Goal: Task Accomplishment & Management: Complete application form

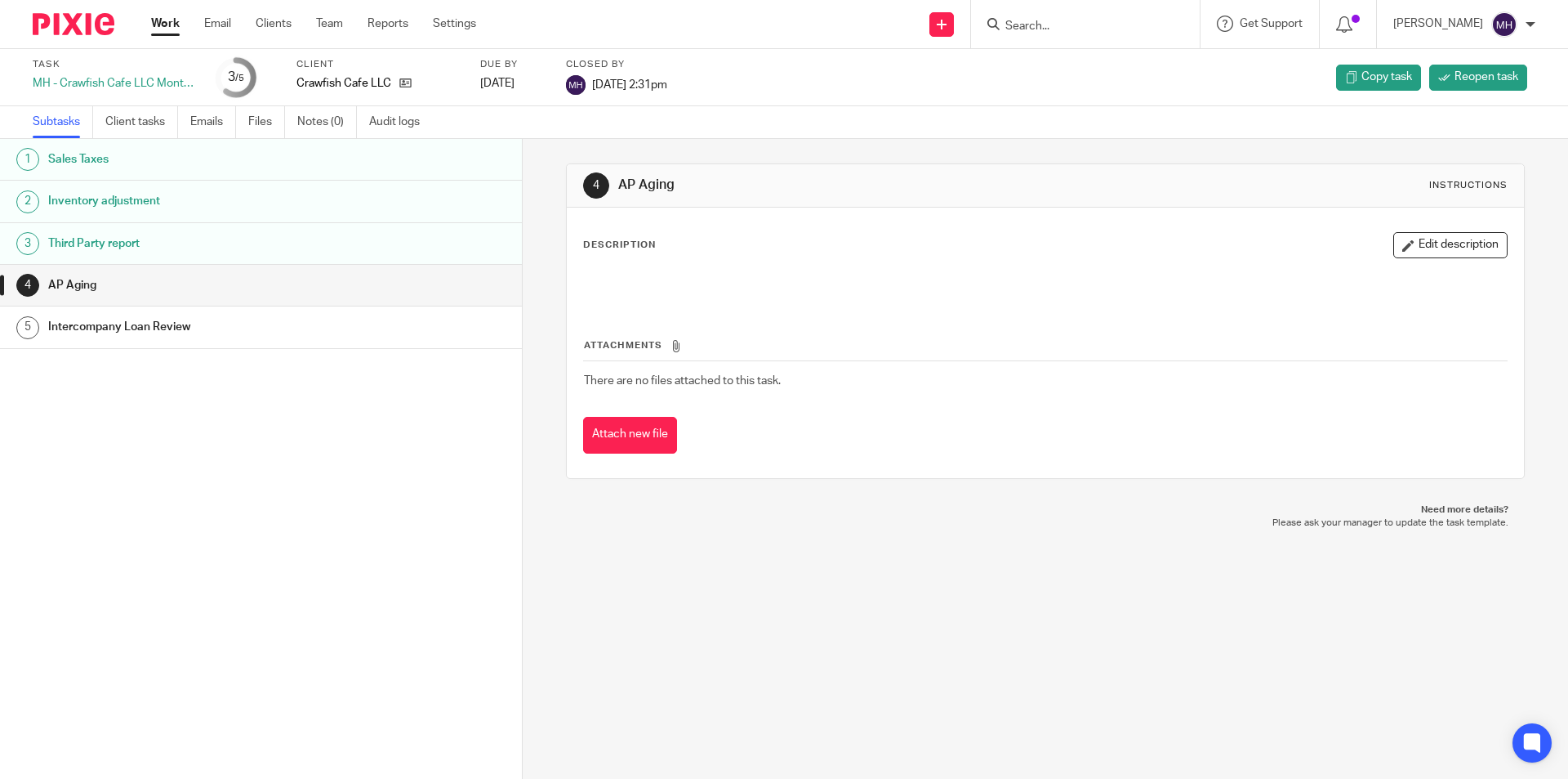
click at [62, 15] on img at bounding box center [73, 24] width 81 height 22
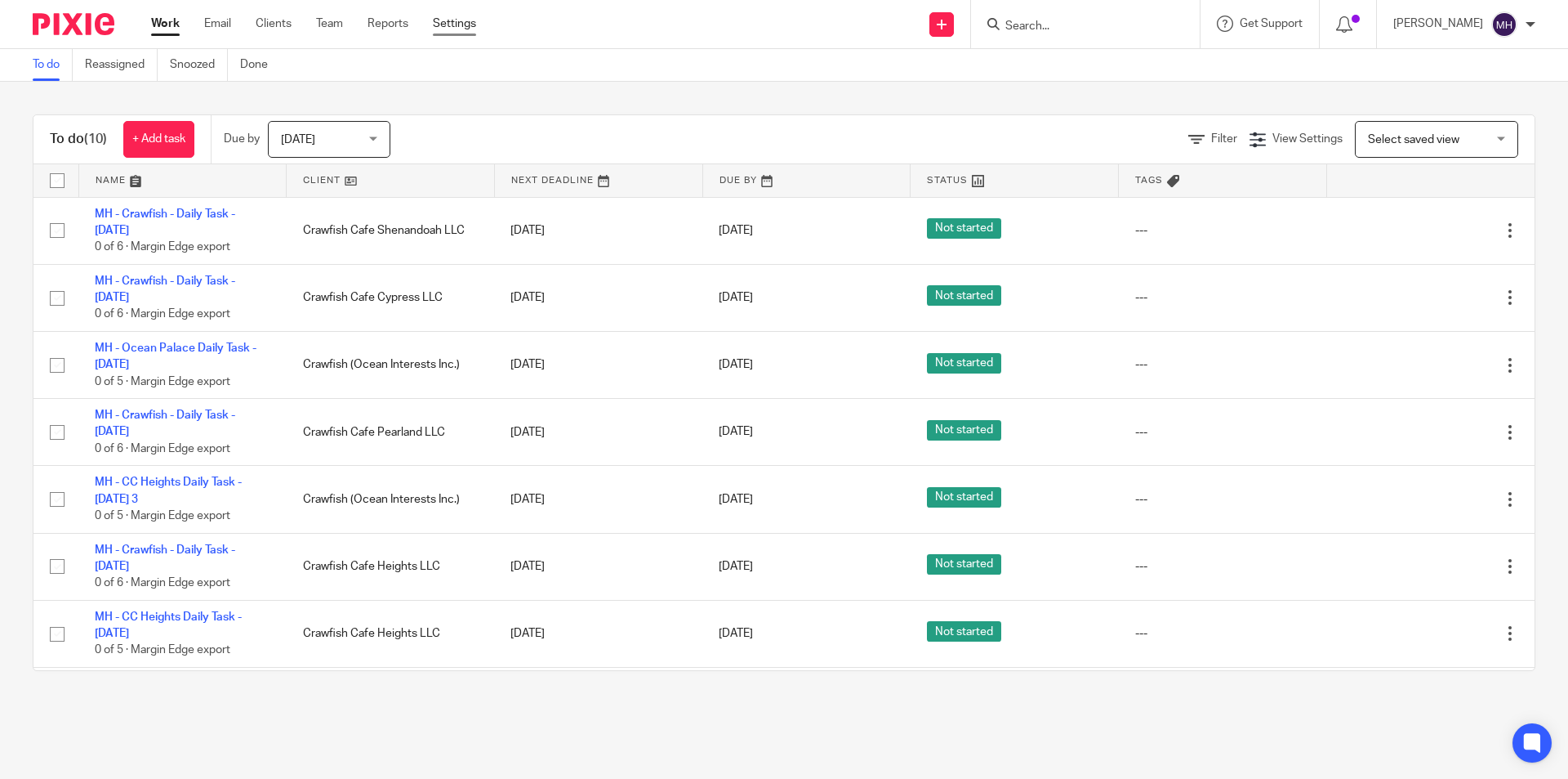
click at [454, 25] on link "Settings" at bounding box center [454, 24] width 43 height 17
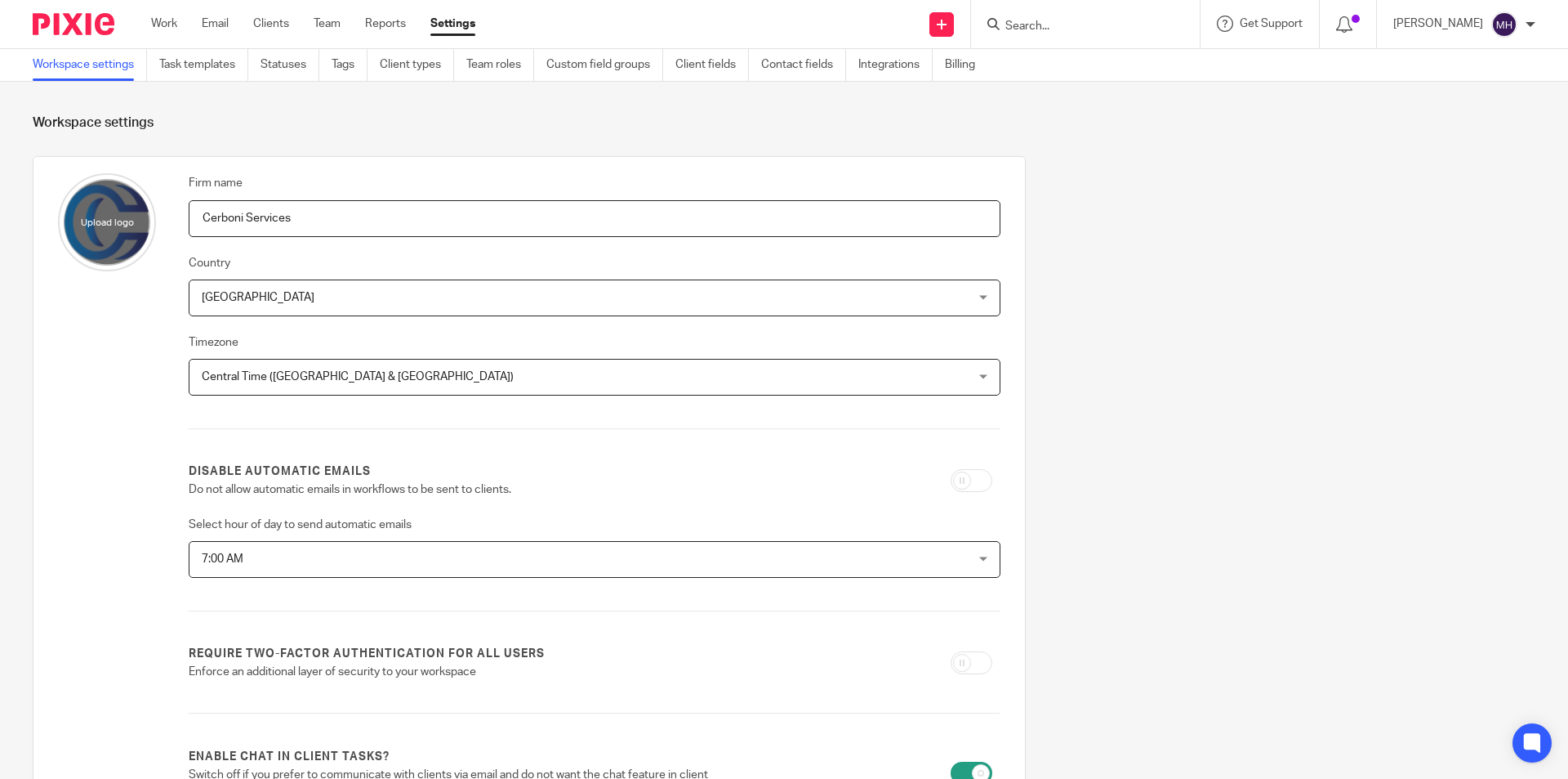
click at [229, 66] on link "Task templates" at bounding box center [203, 65] width 89 height 31
click at [235, 68] on link "Task templates" at bounding box center [203, 65] width 89 height 31
click at [227, 66] on link "Task templates" at bounding box center [203, 65] width 89 height 31
click at [227, 61] on link "Task templates" at bounding box center [203, 65] width 89 height 31
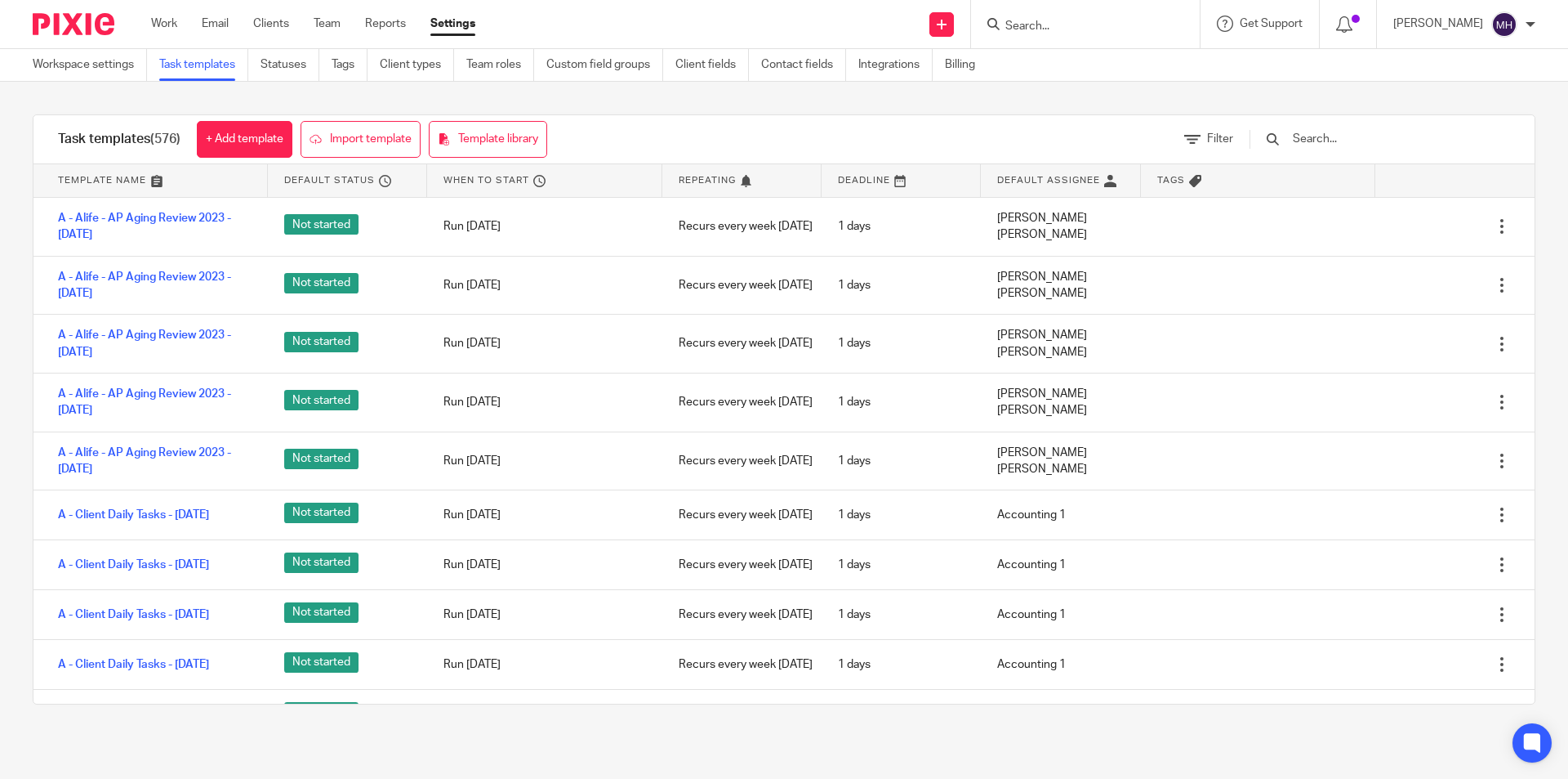
click at [1406, 130] on input "text" at bounding box center [1387, 138] width 190 height 18
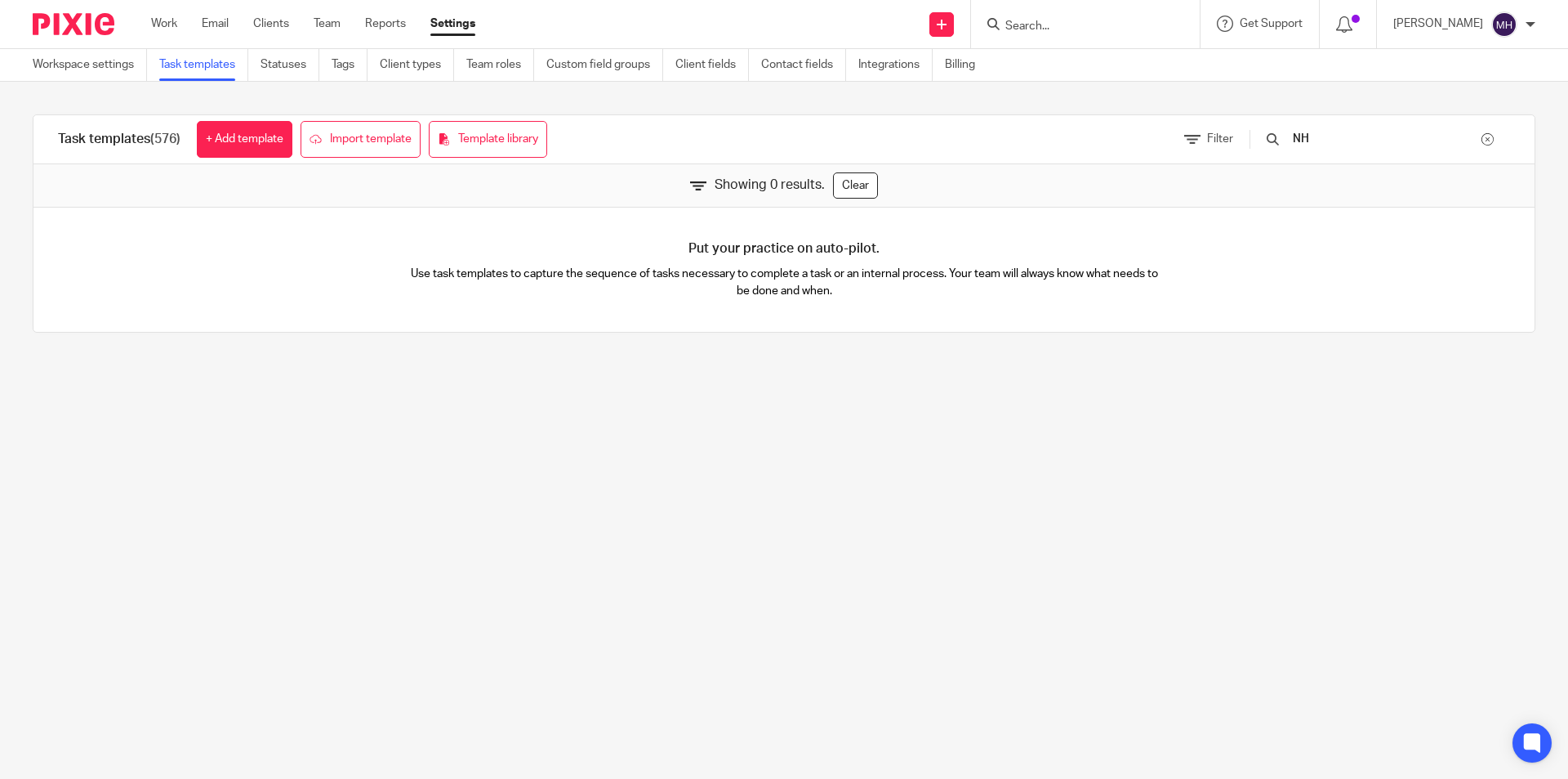
type input "NH"
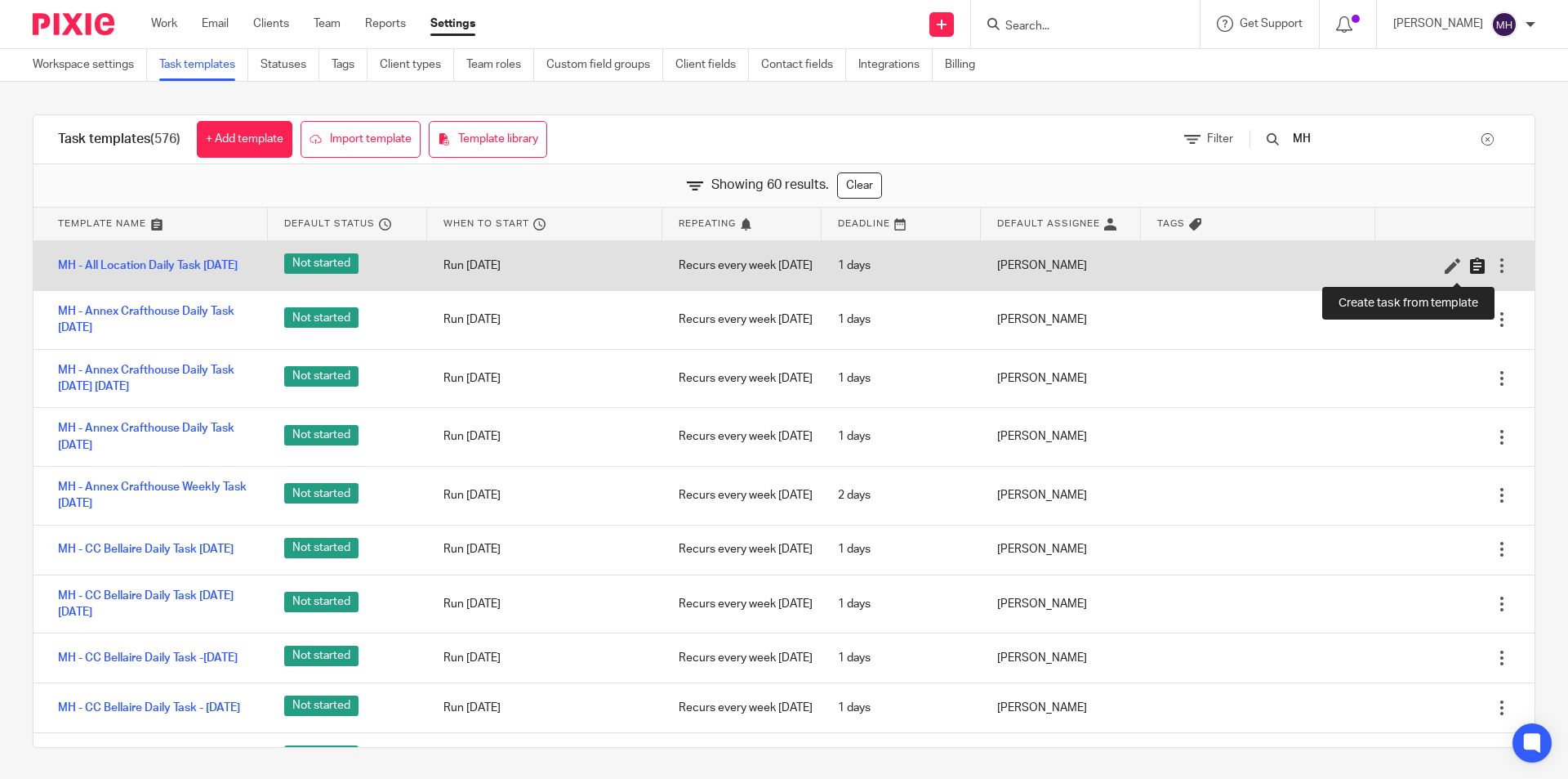
type input "MH"
click at [1470, 273] on icon at bounding box center [1478, 265] width 17 height 17
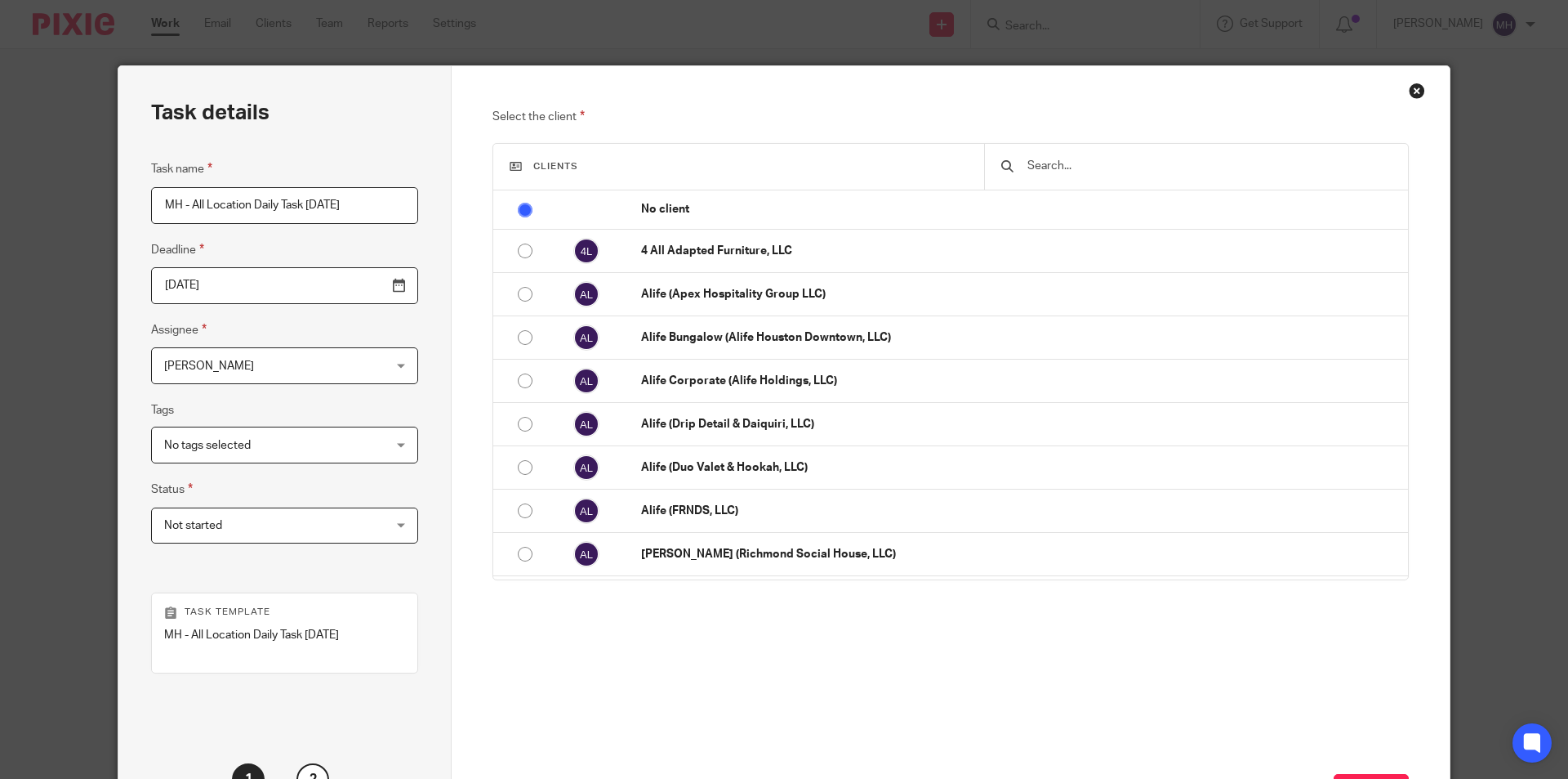
drag, startPoint x: 301, startPoint y: 203, endPoint x: 350, endPoint y: 208, distance: 49.3
click at [350, 208] on input "MH - All Location Daily Task [DATE]" at bounding box center [284, 205] width 267 height 36
type input "MH - All Location Daily Task Wednesday 2025-08-13"
click at [360, 286] on input "2025-08-14" at bounding box center [284, 285] width 267 height 36
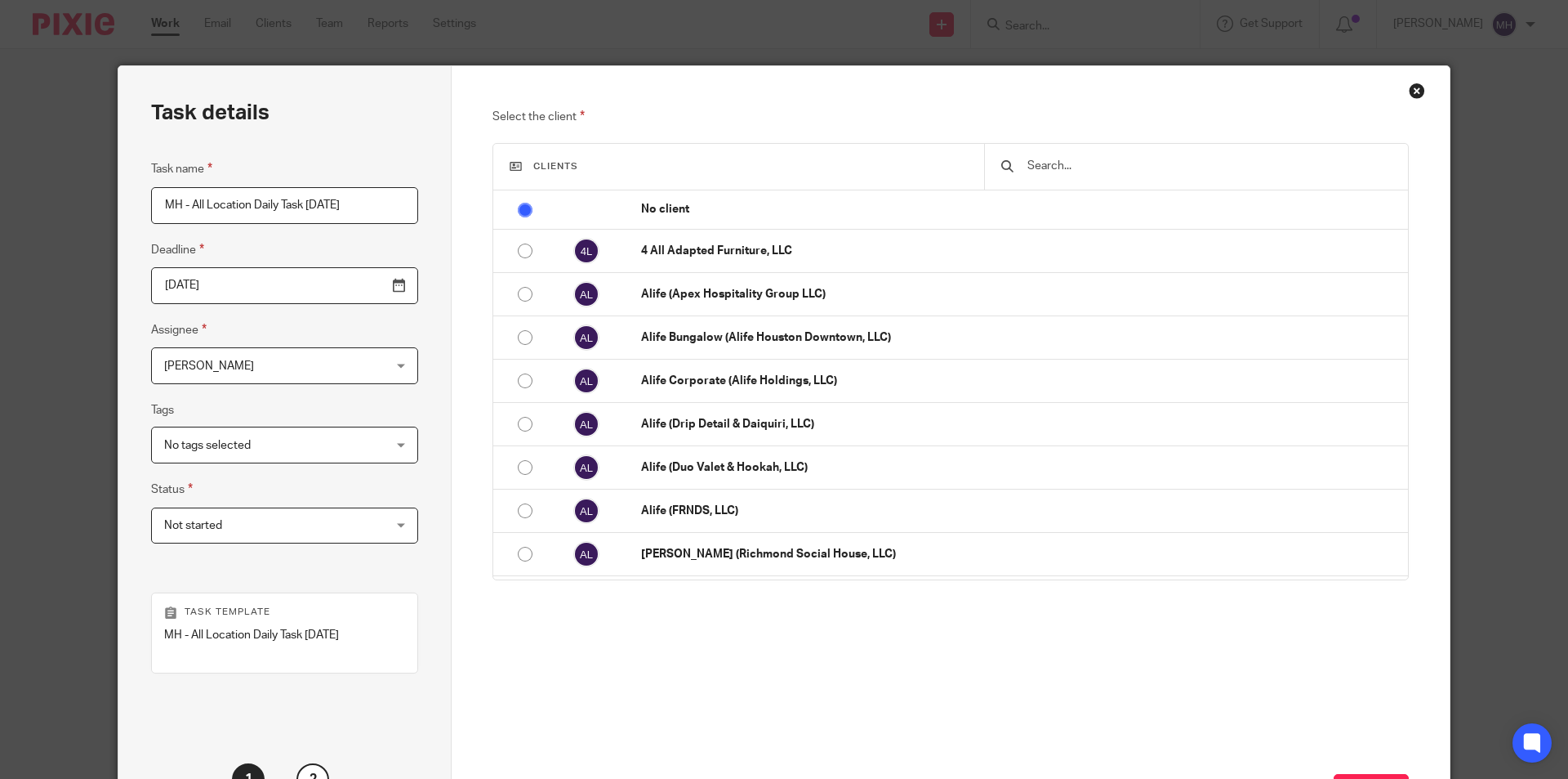
scroll to position [0, 0]
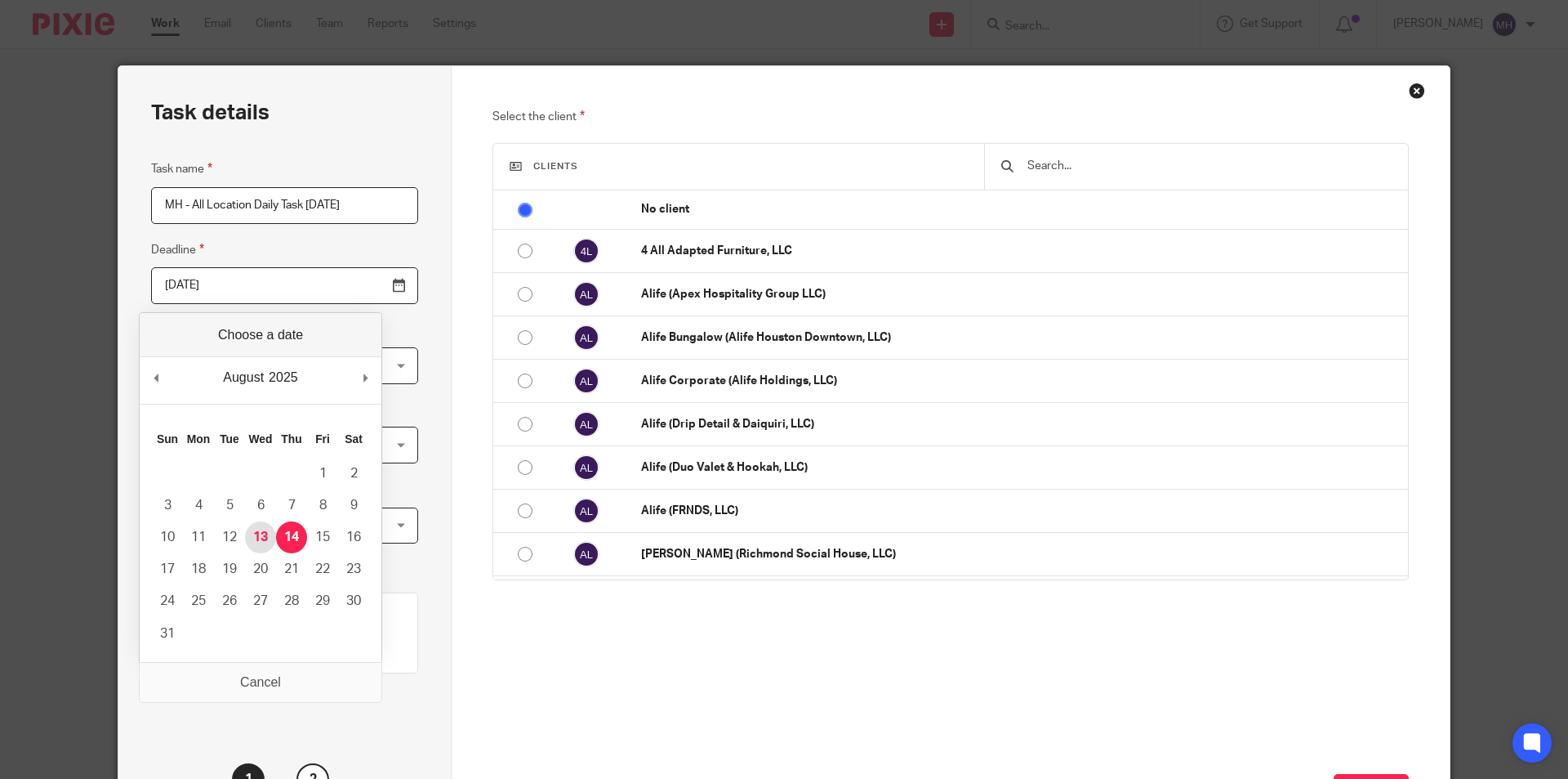
type input "2025-08-13"
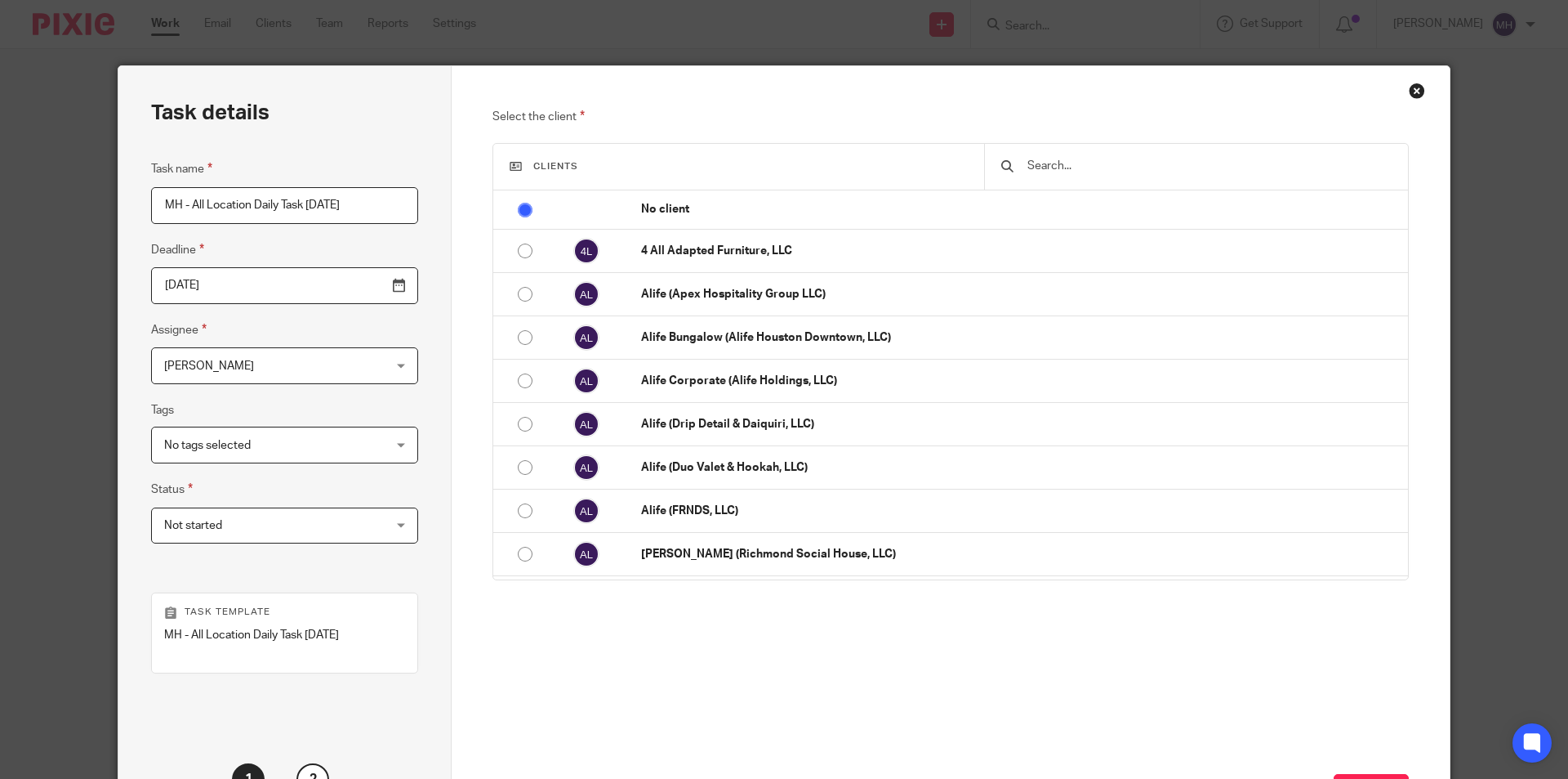
click at [438, 229] on div "Task details Task name MH - All Location Daily Task Wednesday 2025-08-13 Deadli…" at bounding box center [285, 457] width 333 height 783
click at [237, 509] on span "Not started" at bounding box center [265, 525] width 203 height 34
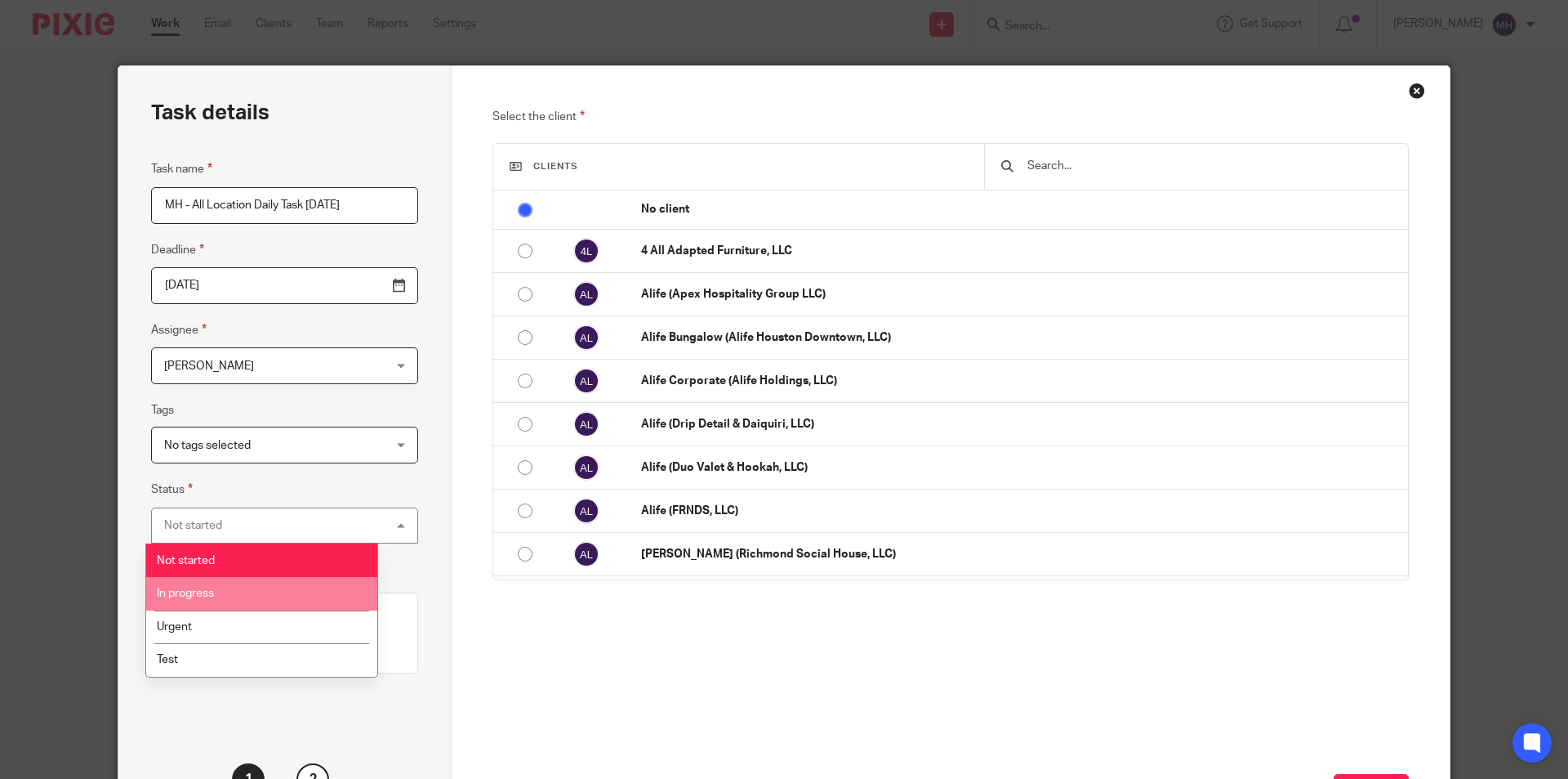
click at [243, 585] on li "In progress" at bounding box center [262, 594] width 231 height 33
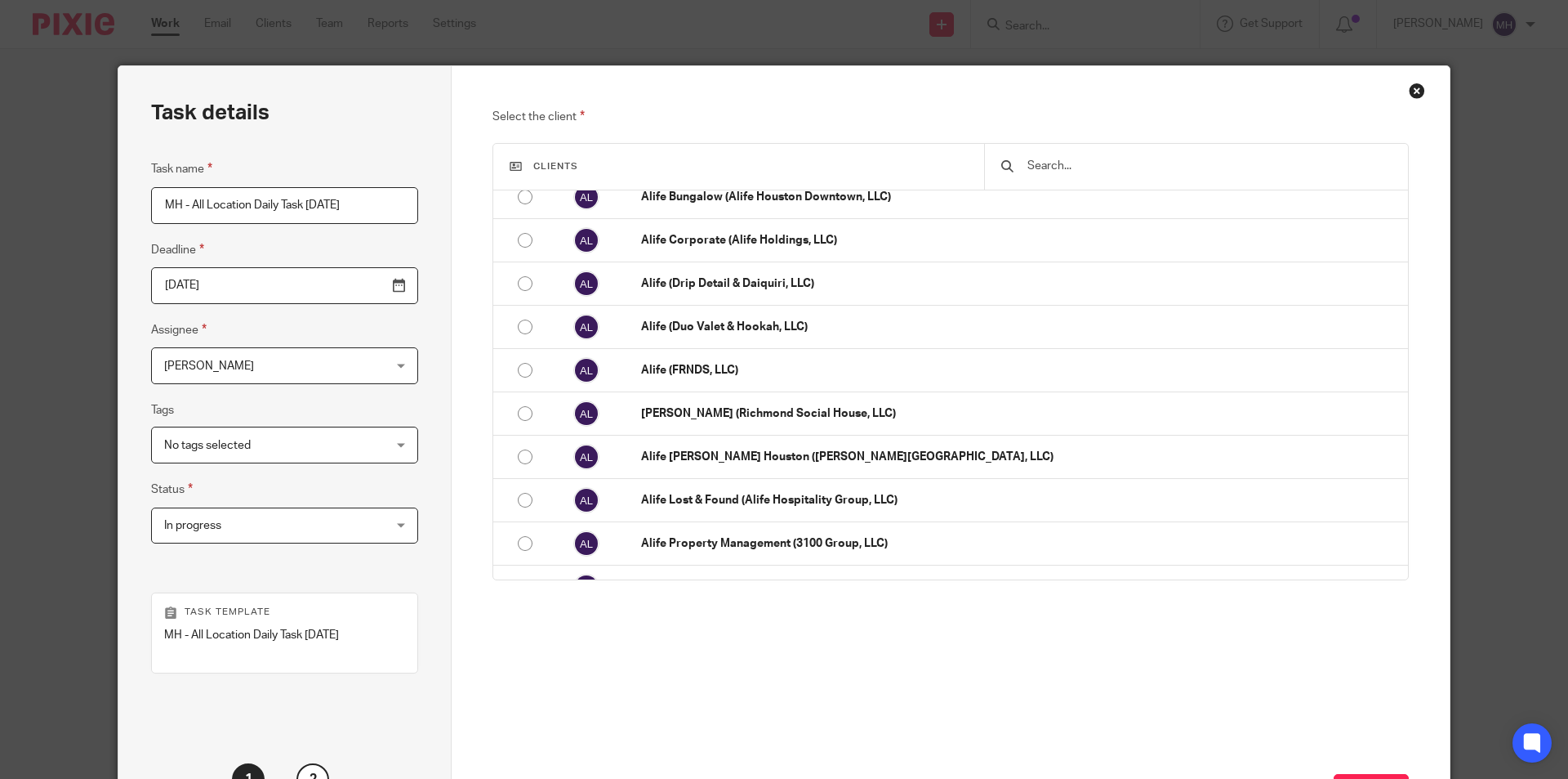
scroll to position [164, 0]
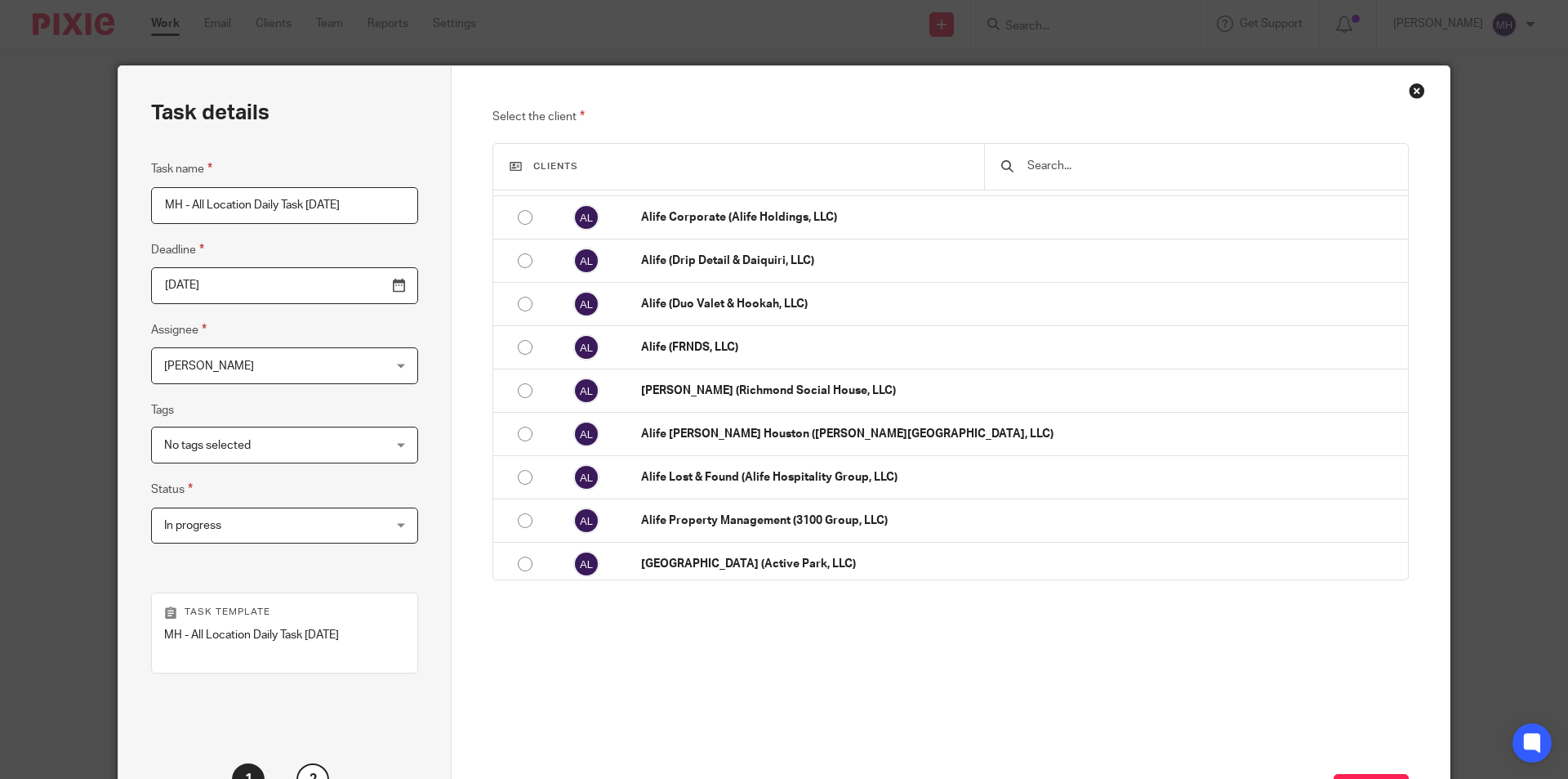
click at [252, 203] on input "MH - All Location Daily Task Wednesday 2025-08-13" at bounding box center [284, 205] width 267 height 36
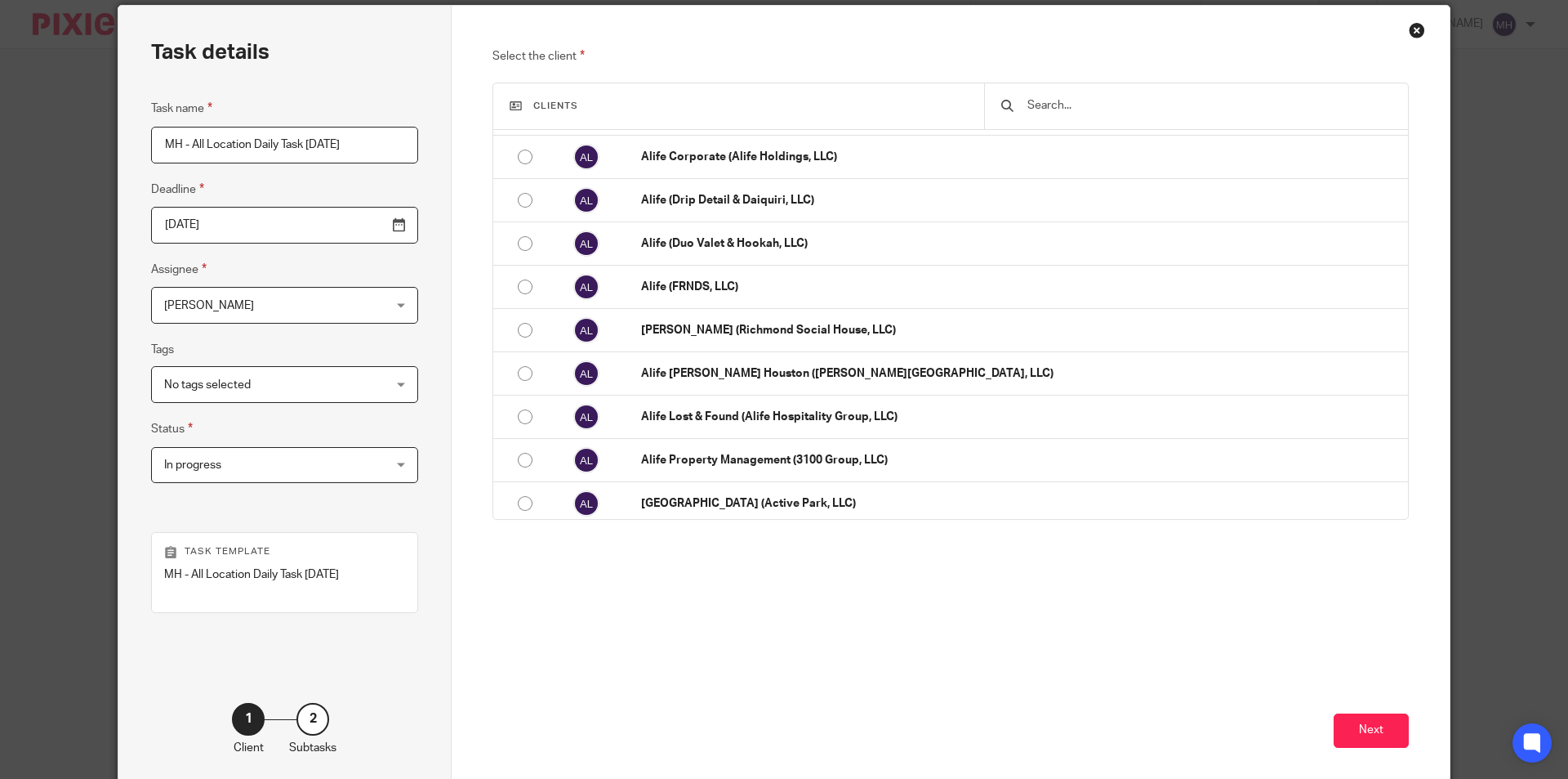
scroll to position [154, 0]
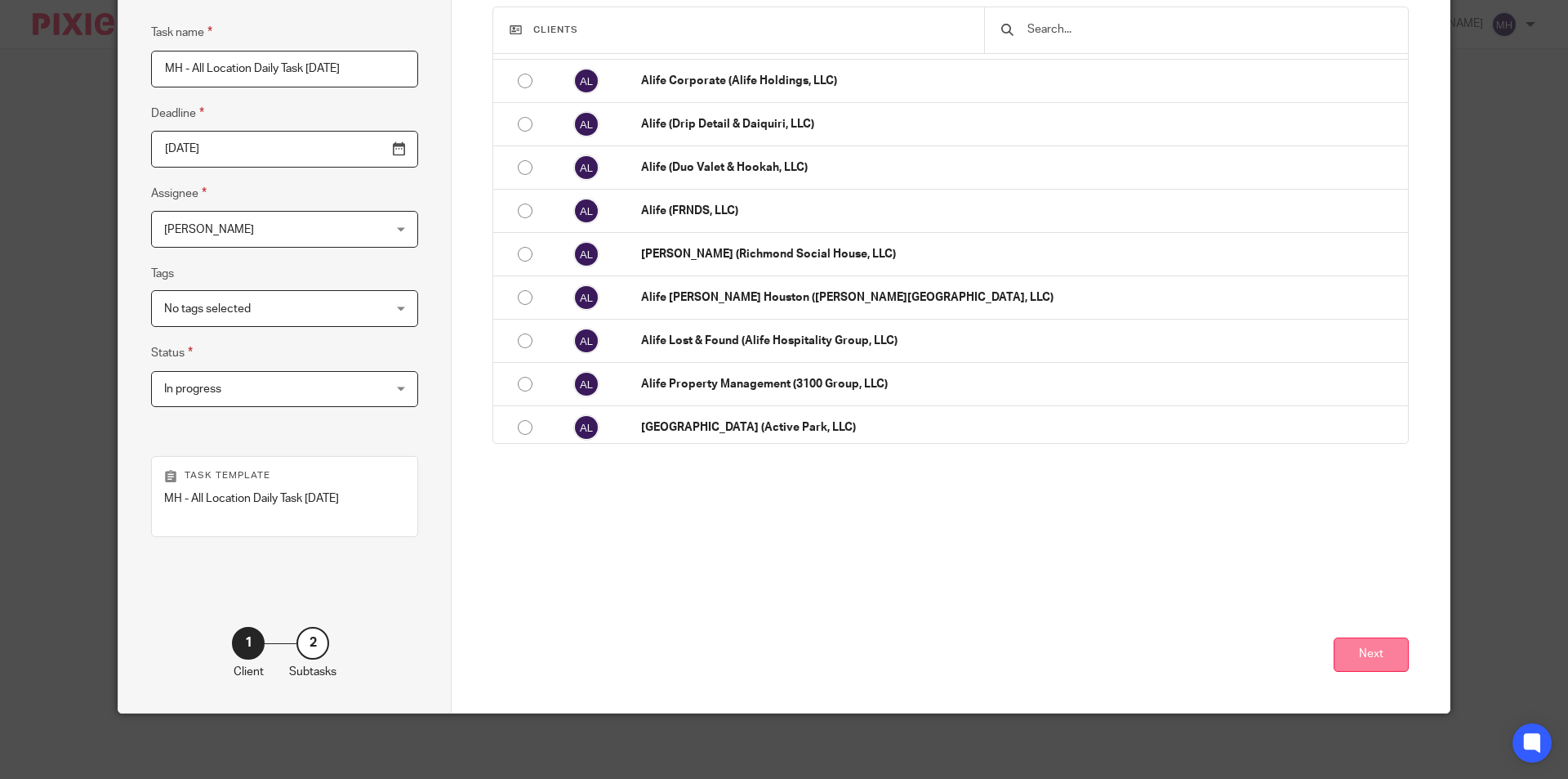
click at [1377, 643] on button "Next" at bounding box center [1371, 655] width 76 height 35
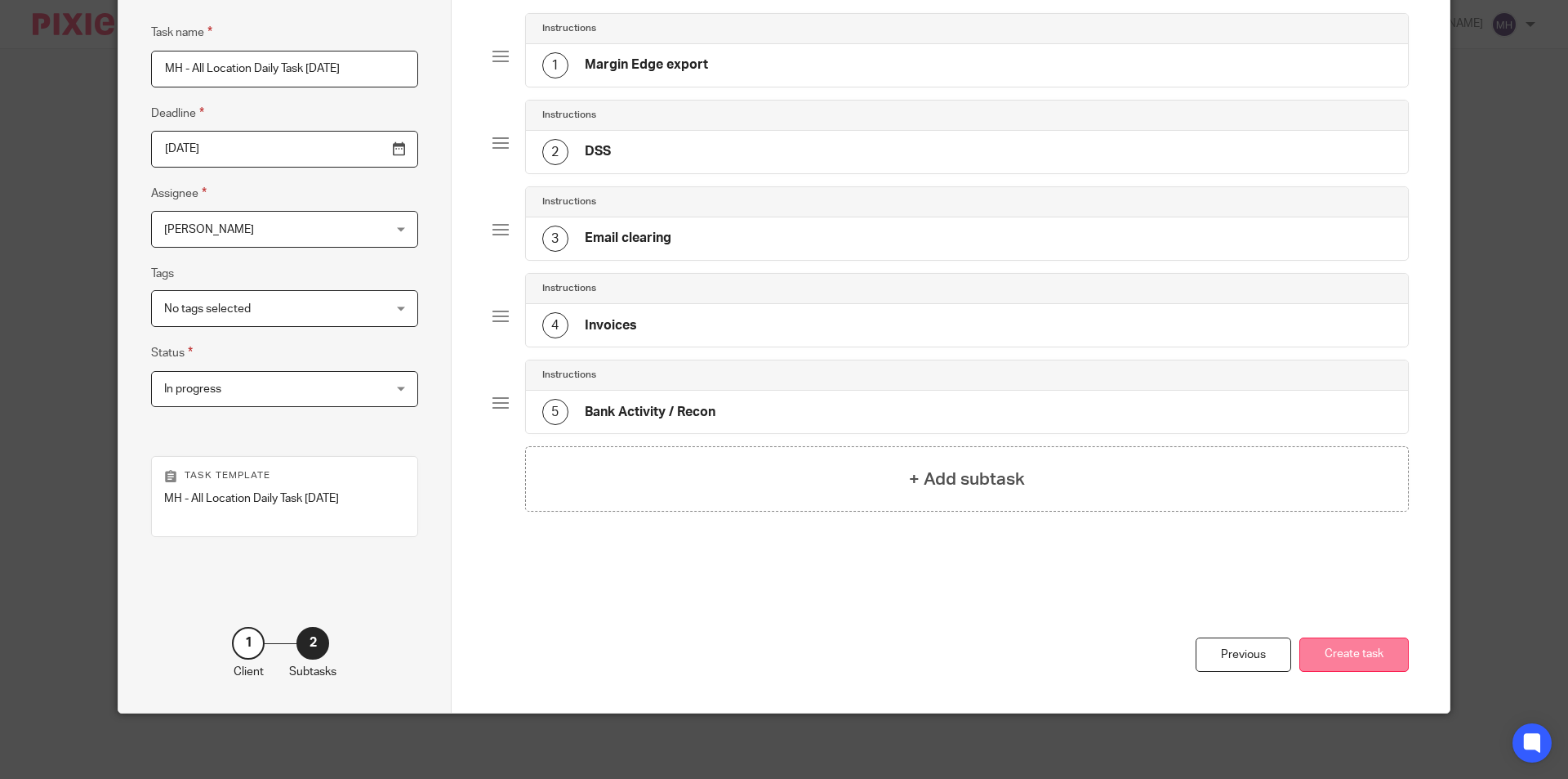
click at [1346, 652] on button "Create task" at bounding box center [1354, 655] width 110 height 35
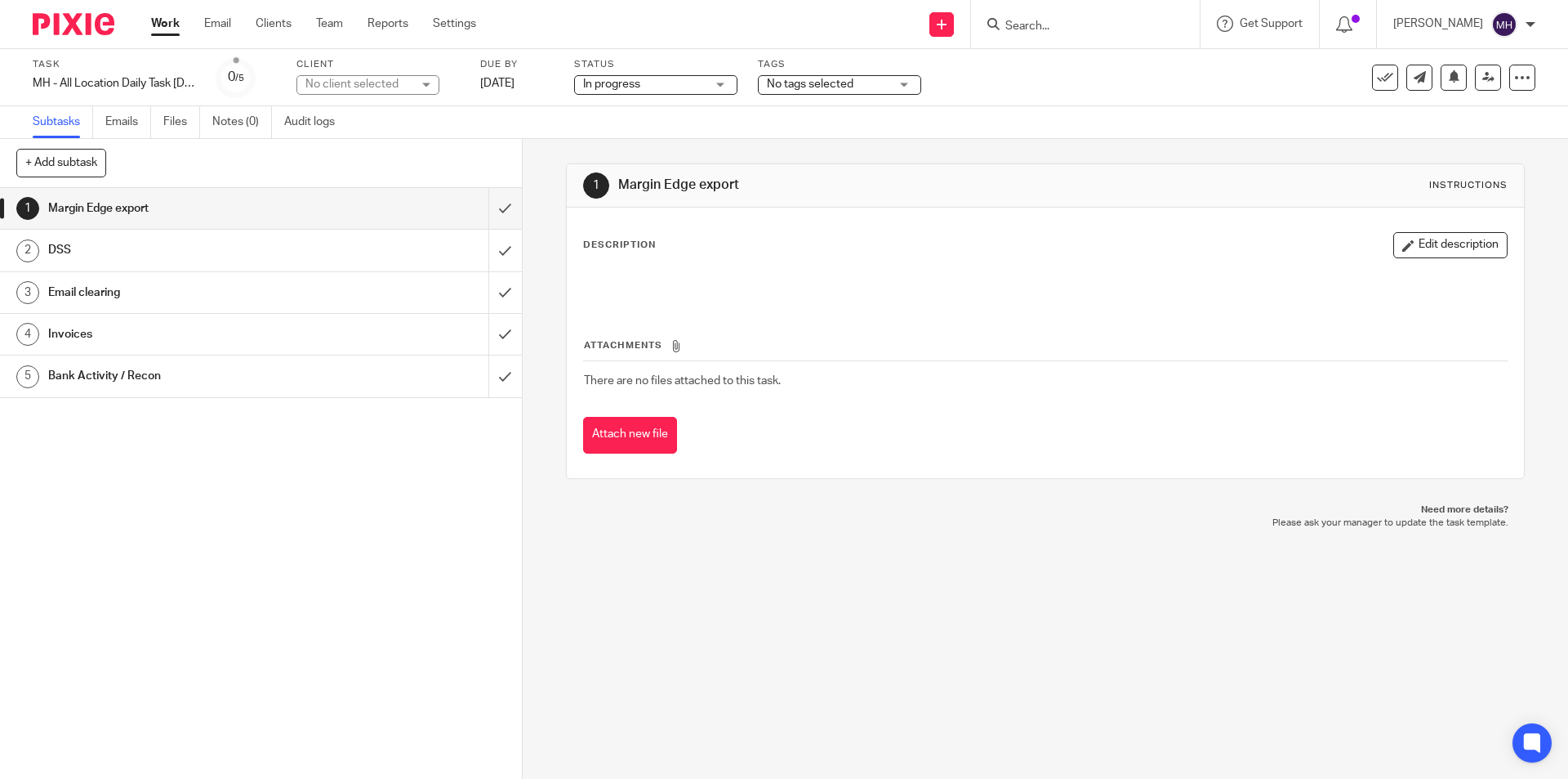
click at [99, 39] on div at bounding box center [67, 24] width 134 height 48
click at [97, 32] on img at bounding box center [73, 24] width 81 height 22
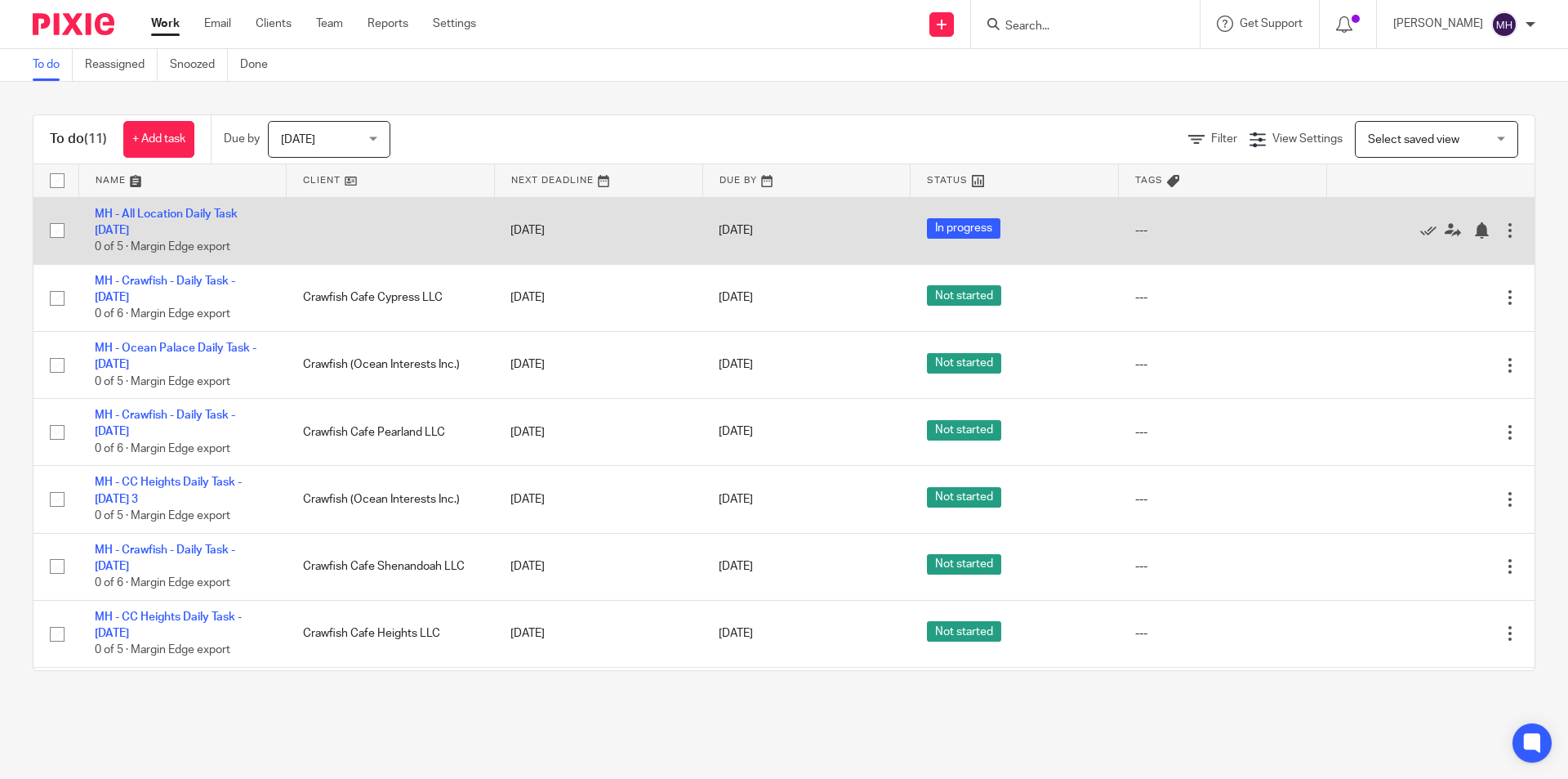
click at [1502, 231] on div at bounding box center [1510, 231] width 17 height 17
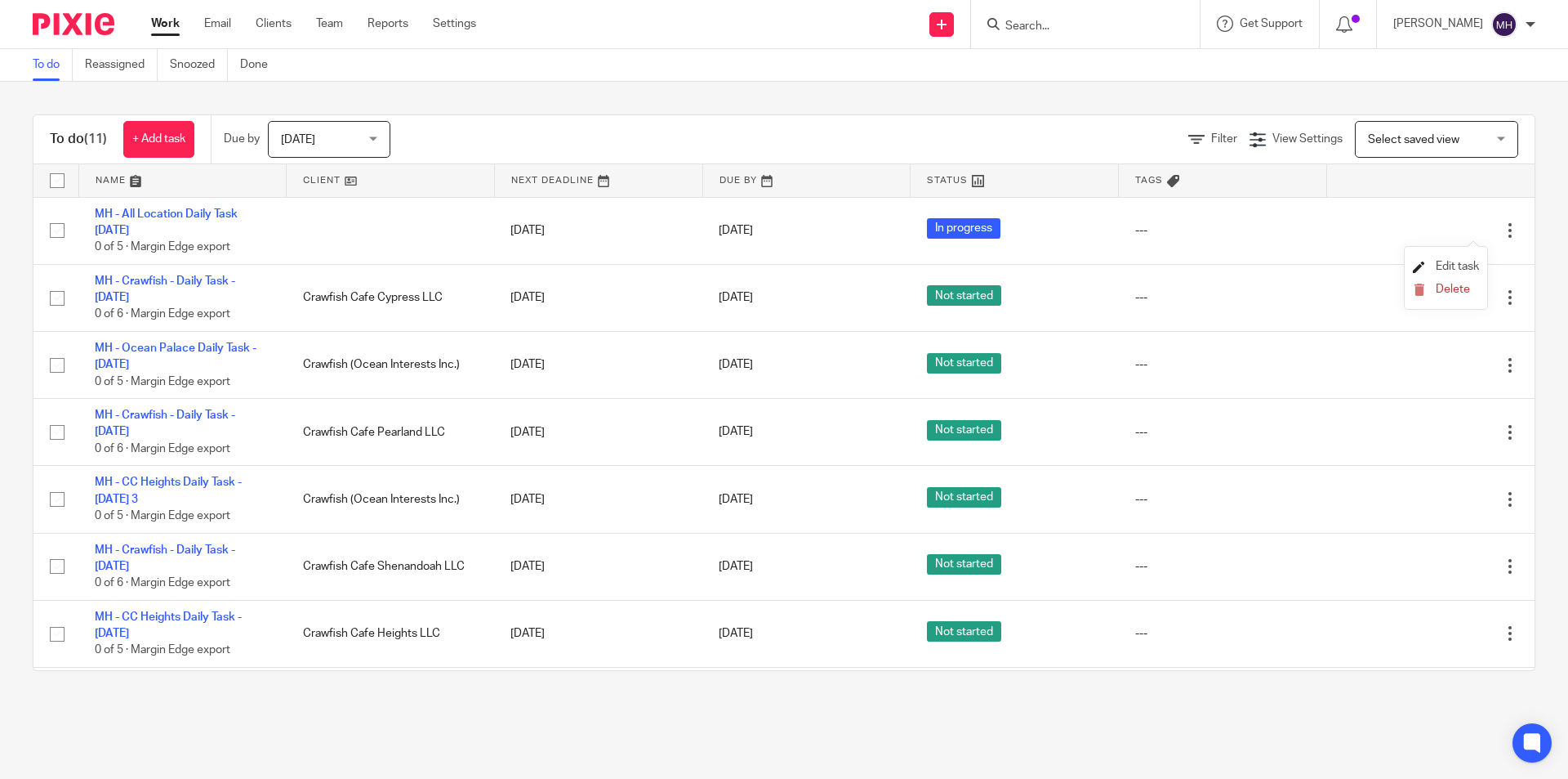
click at [1471, 262] on span "Edit task" at bounding box center [1457, 267] width 43 height 12
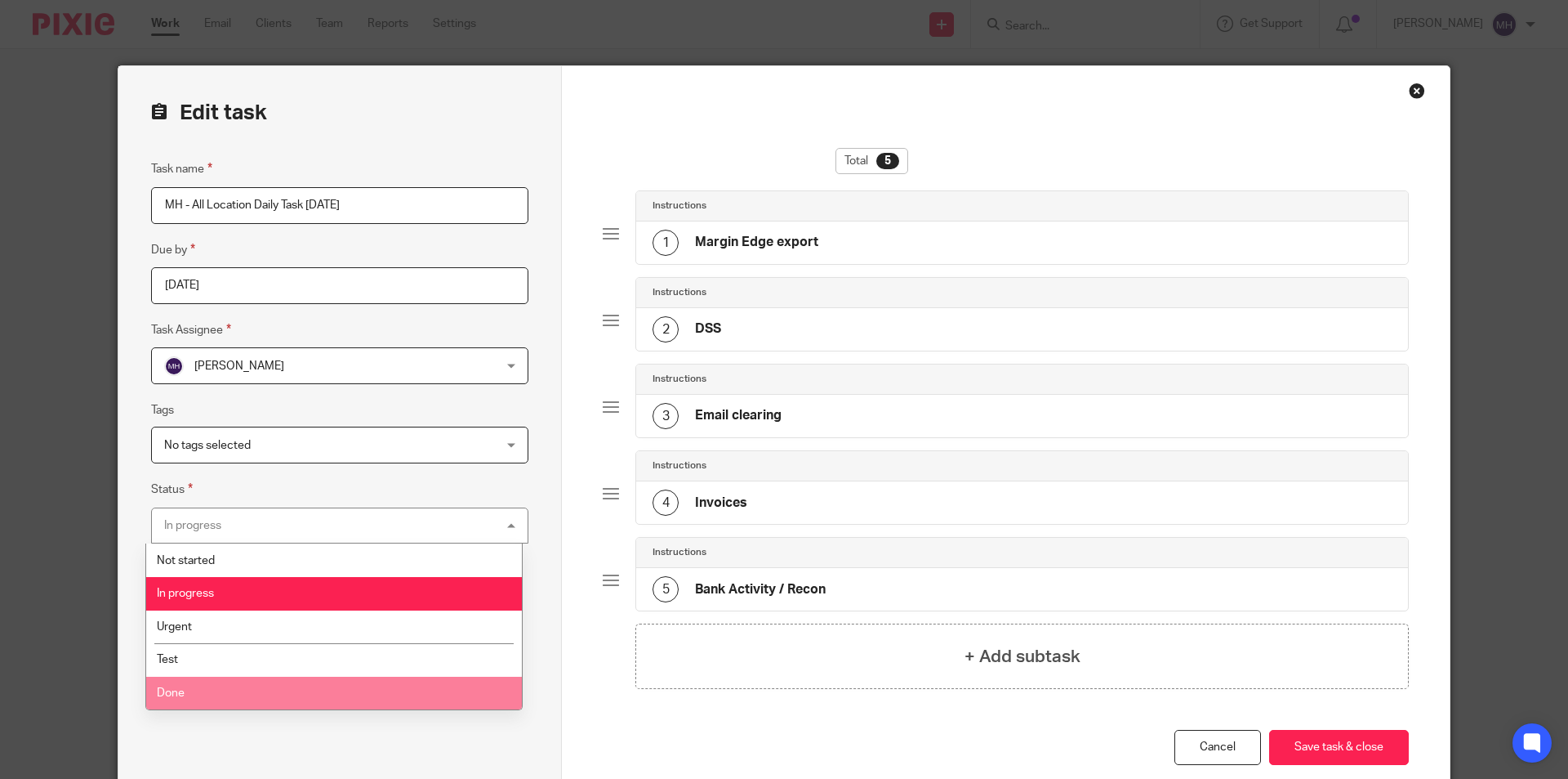
click at [223, 680] on li "Done" at bounding box center [333, 694] width 376 height 33
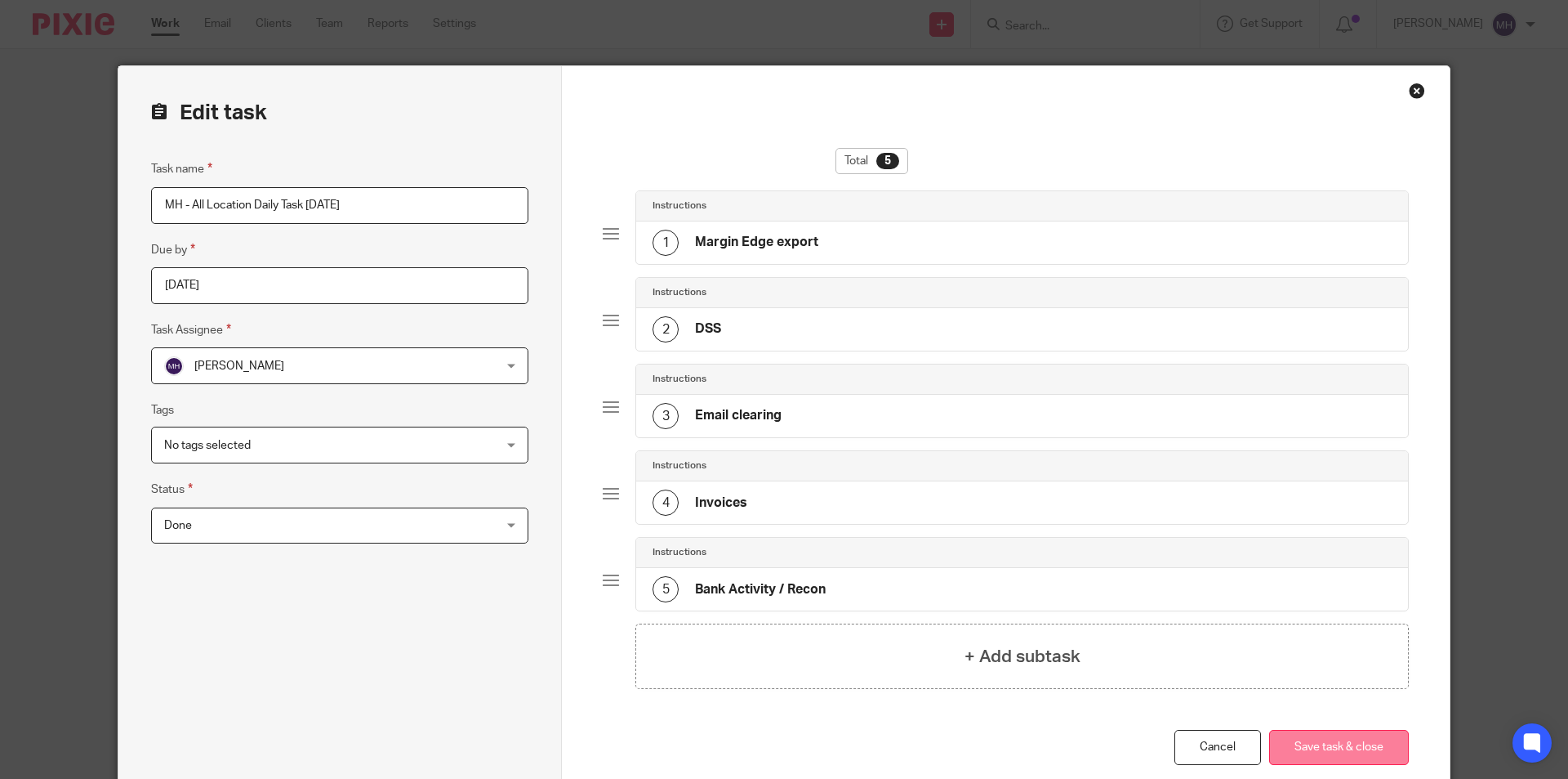
click at [1327, 745] on button "Save task & close" at bounding box center [1339, 748] width 139 height 35
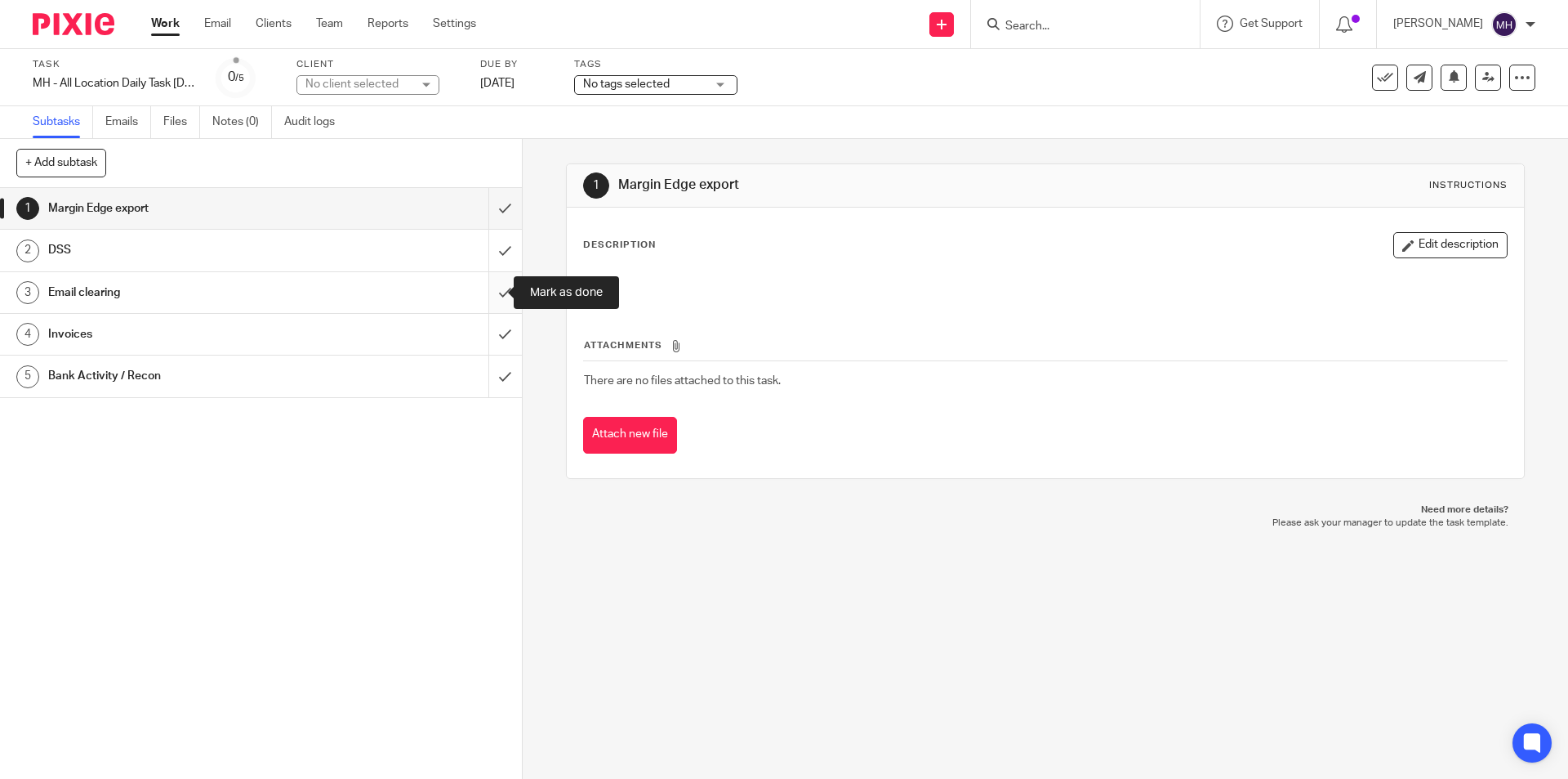
click at [493, 294] on input "submit" at bounding box center [261, 292] width 522 height 41
click at [47, 19] on img at bounding box center [73, 24] width 81 height 22
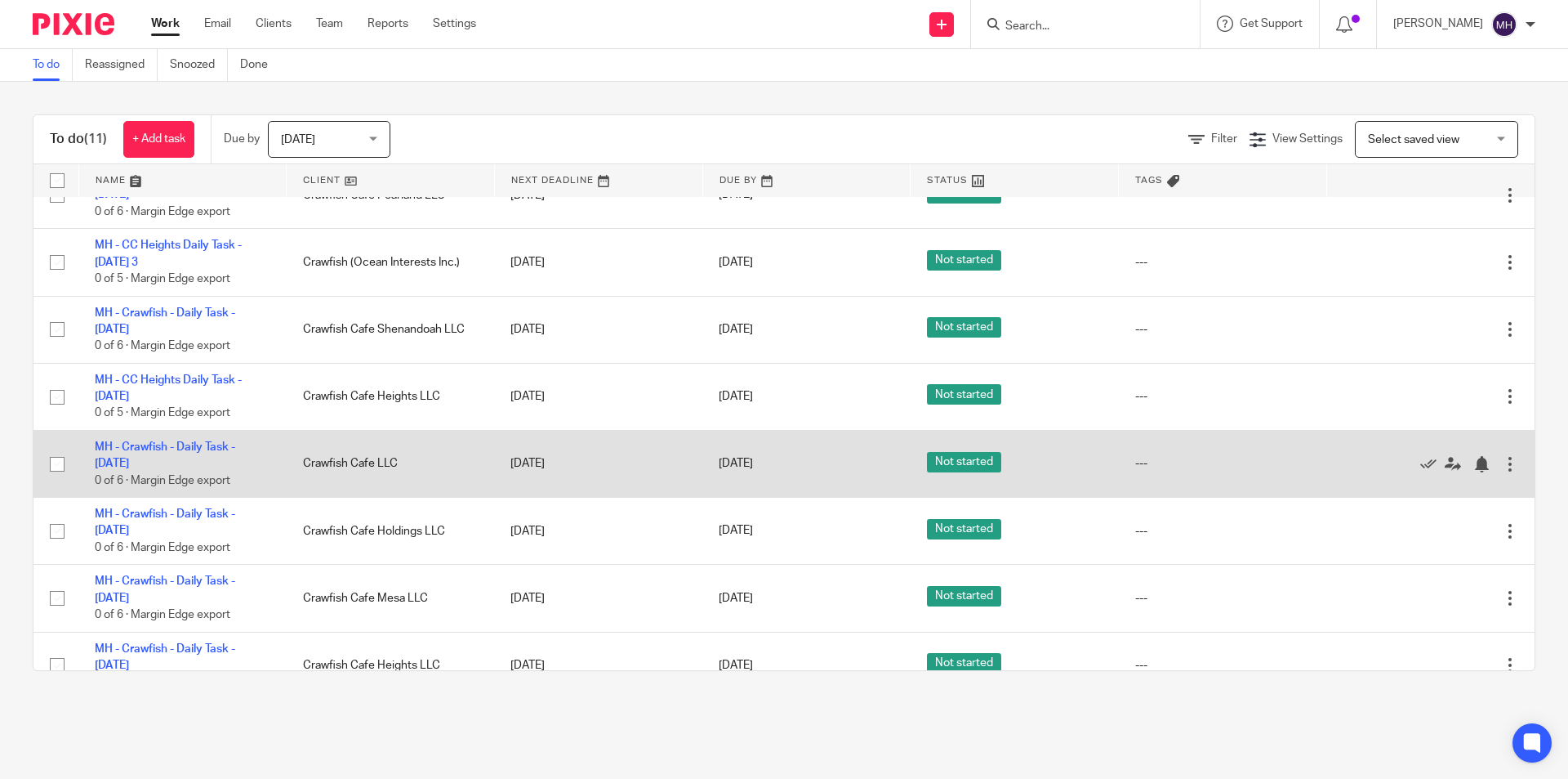
scroll to position [245, 0]
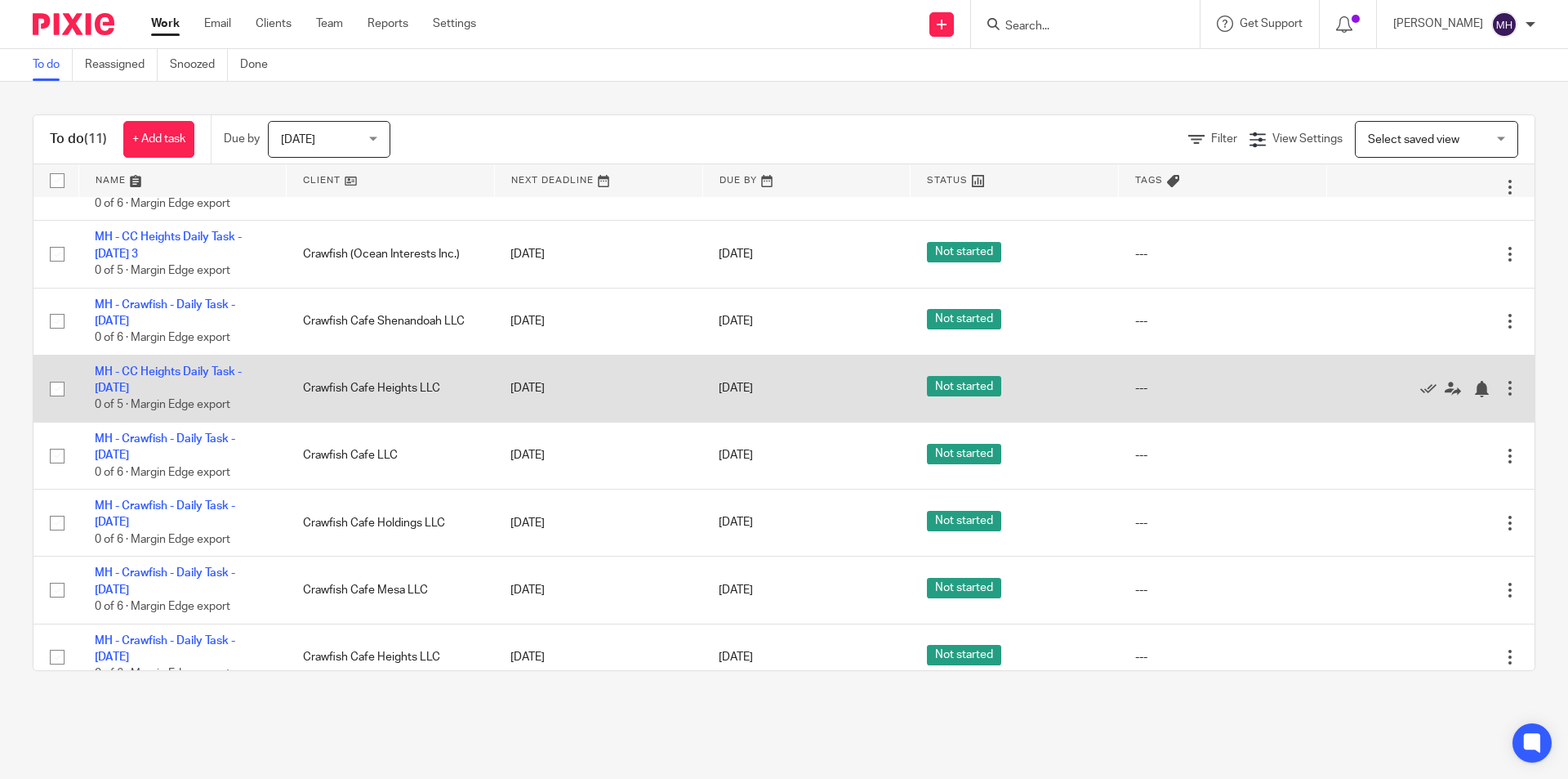
click at [1482, 386] on td "Edit task Delete" at bounding box center [1431, 389] width 208 height 67
click at [1502, 387] on div at bounding box center [1510, 388] width 17 height 17
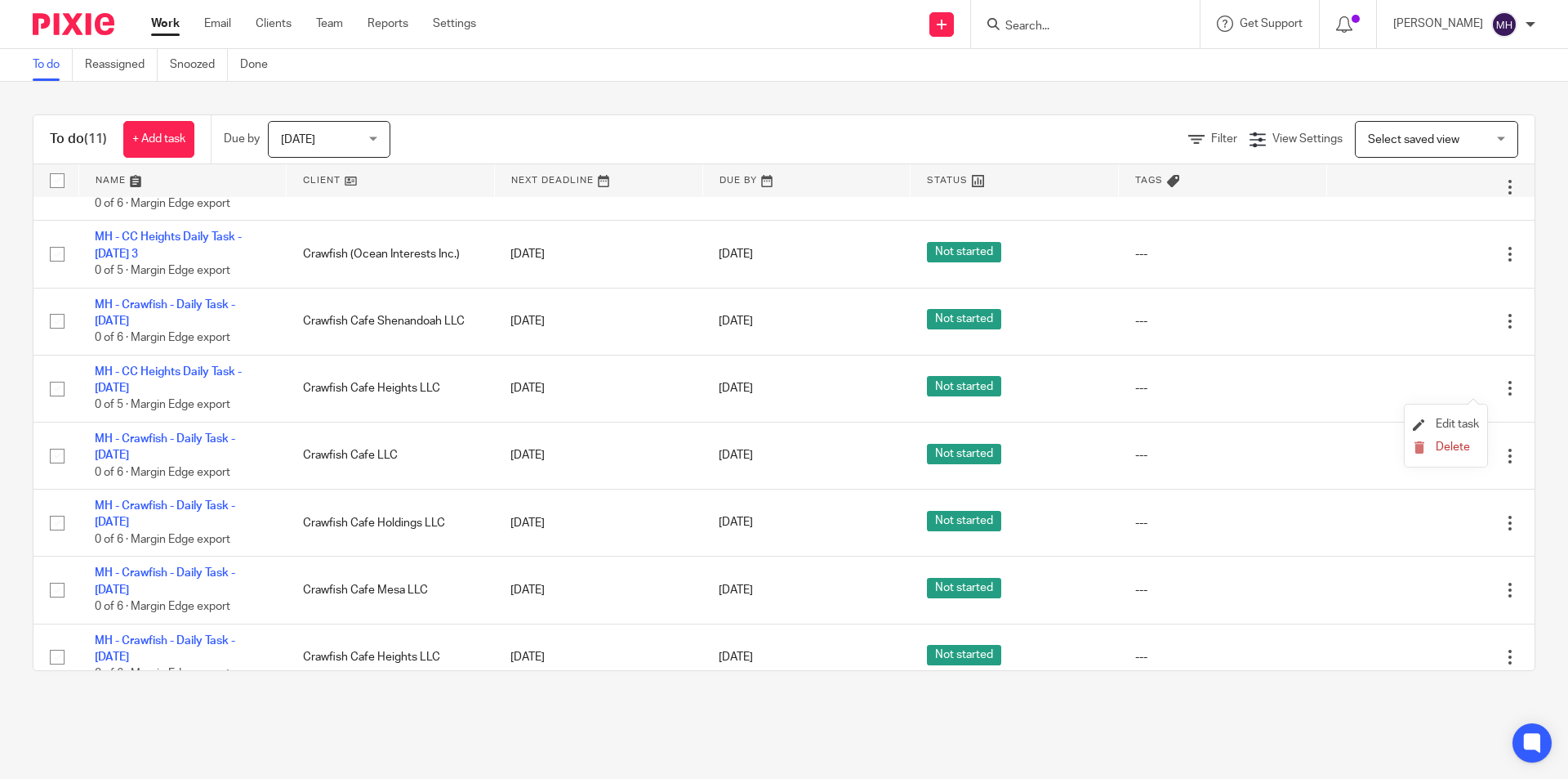
click at [1450, 418] on li "Edit task" at bounding box center [1445, 425] width 66 height 25
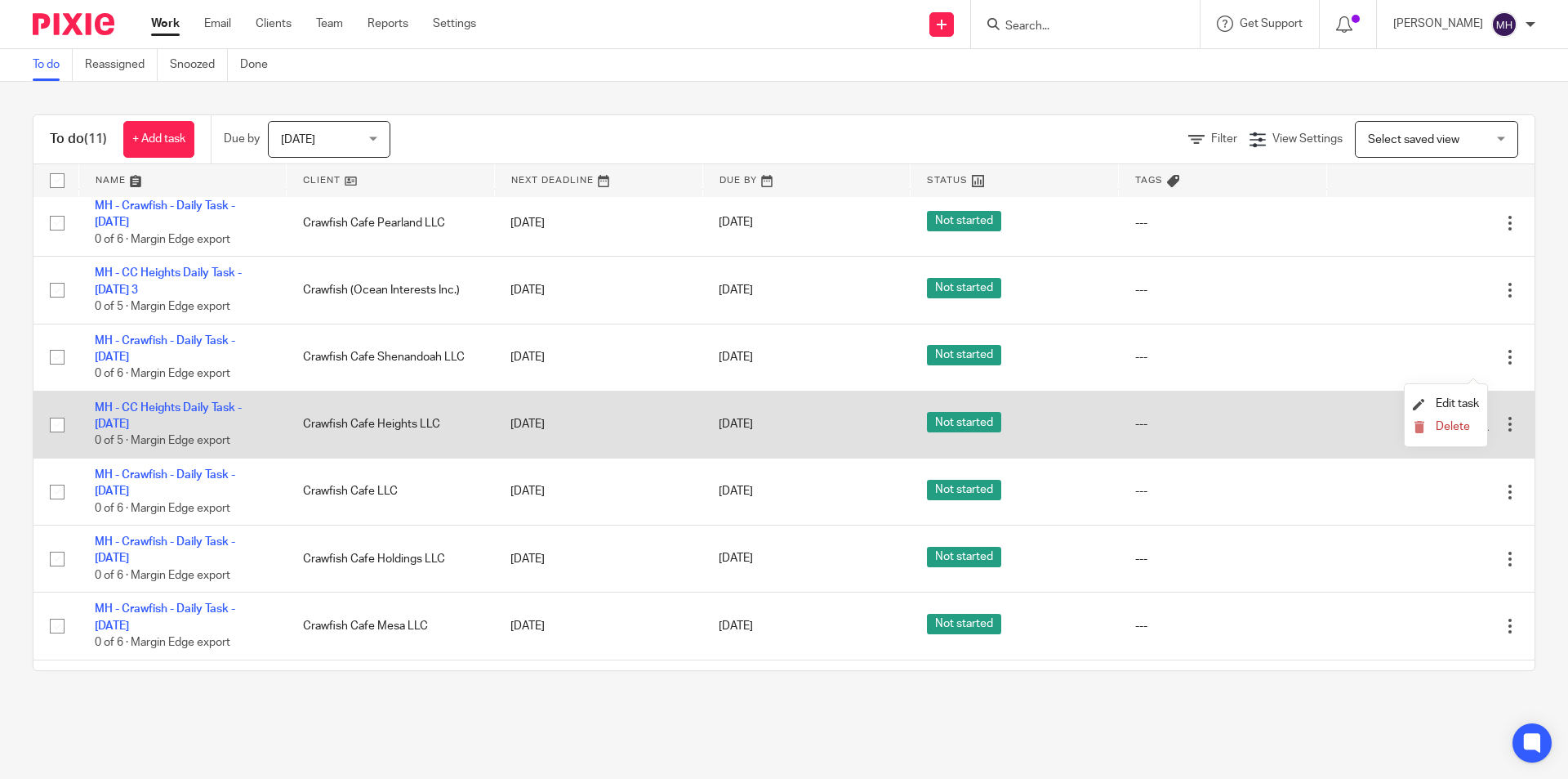
scroll to position [266, 0]
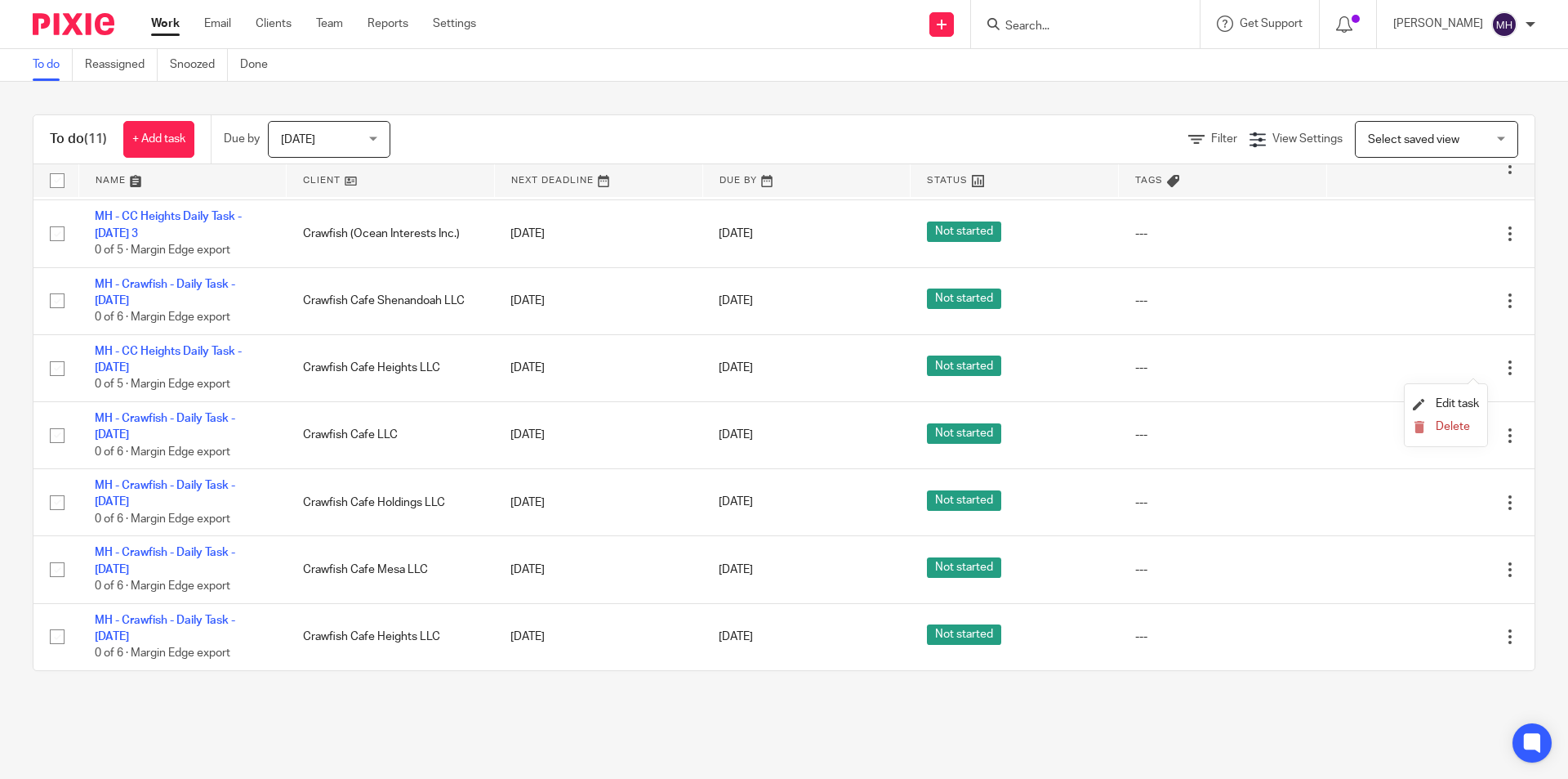
click at [1192, 736] on main "To do Reassigned Snoozed Done To do (11) + Add task Due by Today Today Today To…" at bounding box center [784, 390] width 1568 height 779
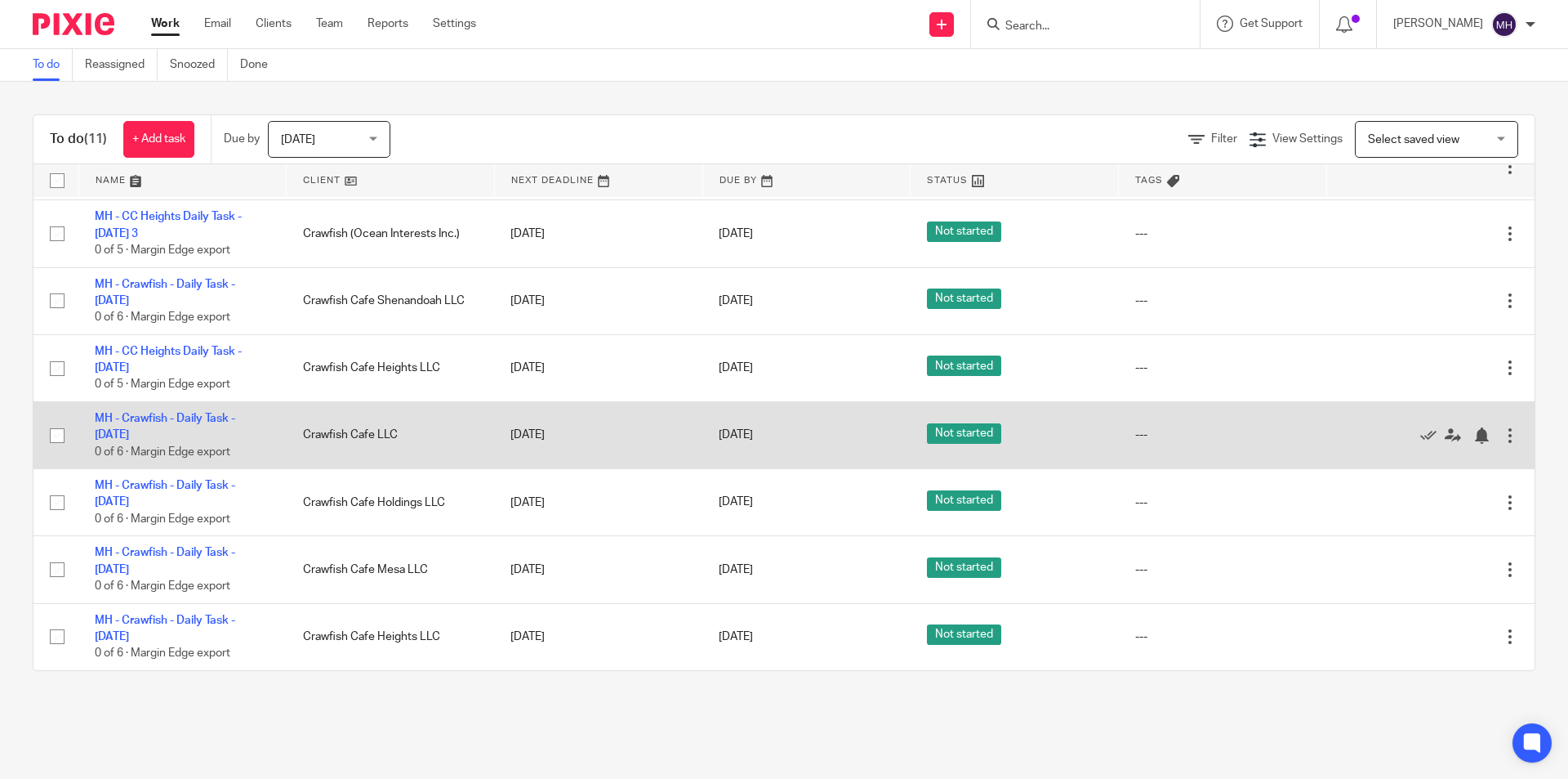
click at [1502, 435] on div at bounding box center [1510, 436] width 17 height 17
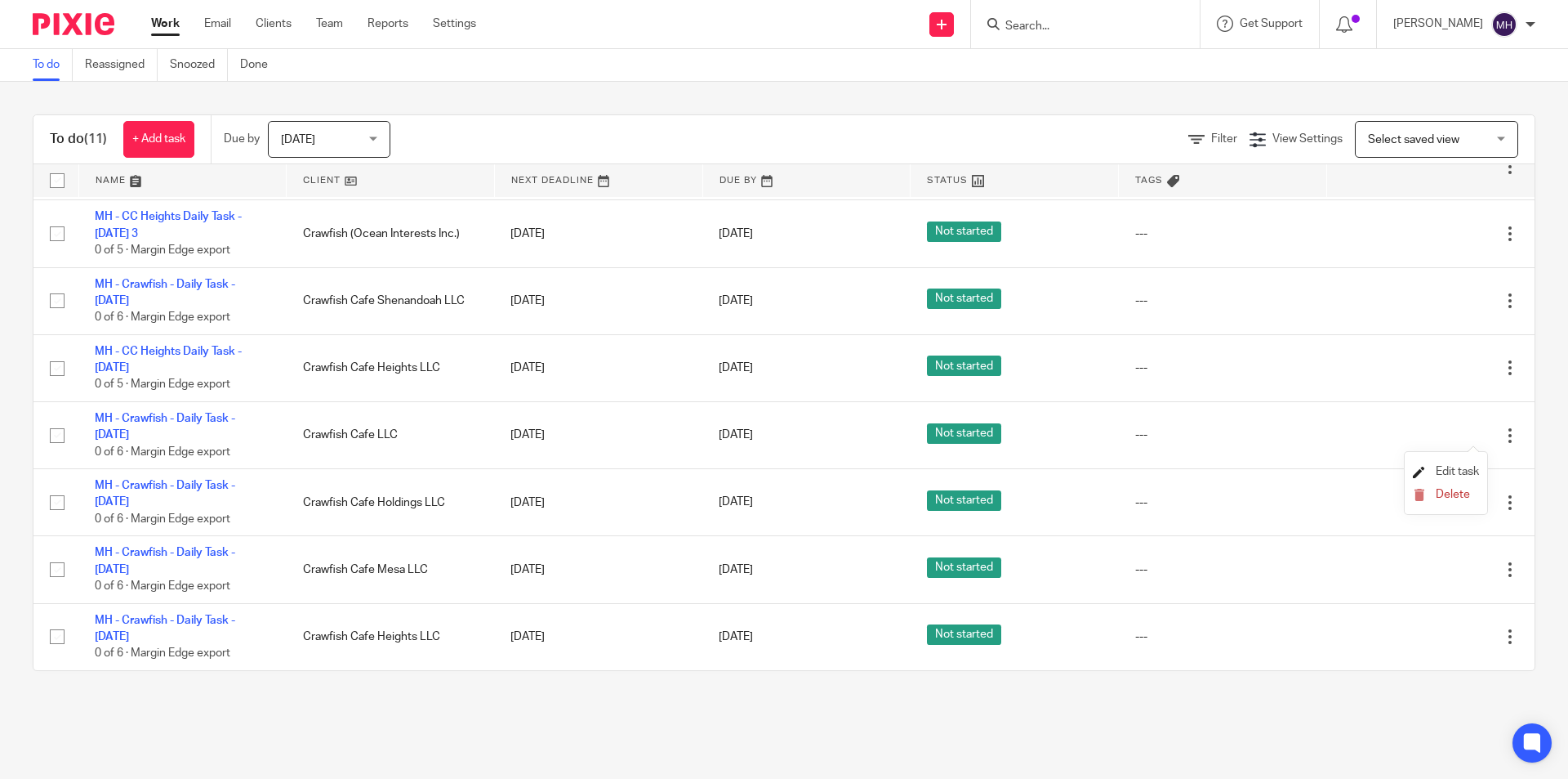
click at [1465, 472] on span "Edit task" at bounding box center [1457, 472] width 43 height 12
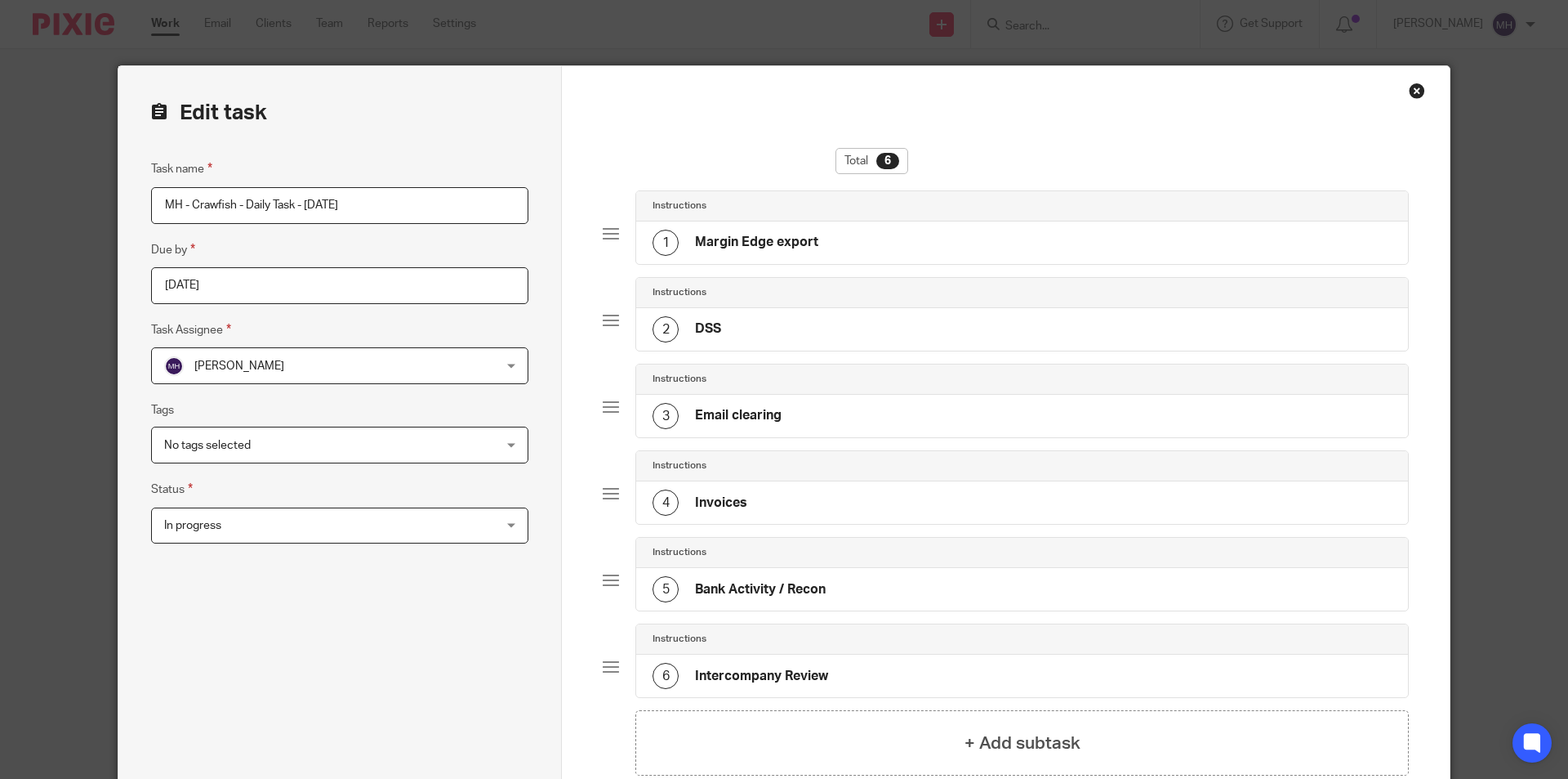
scroll to position [180, 0]
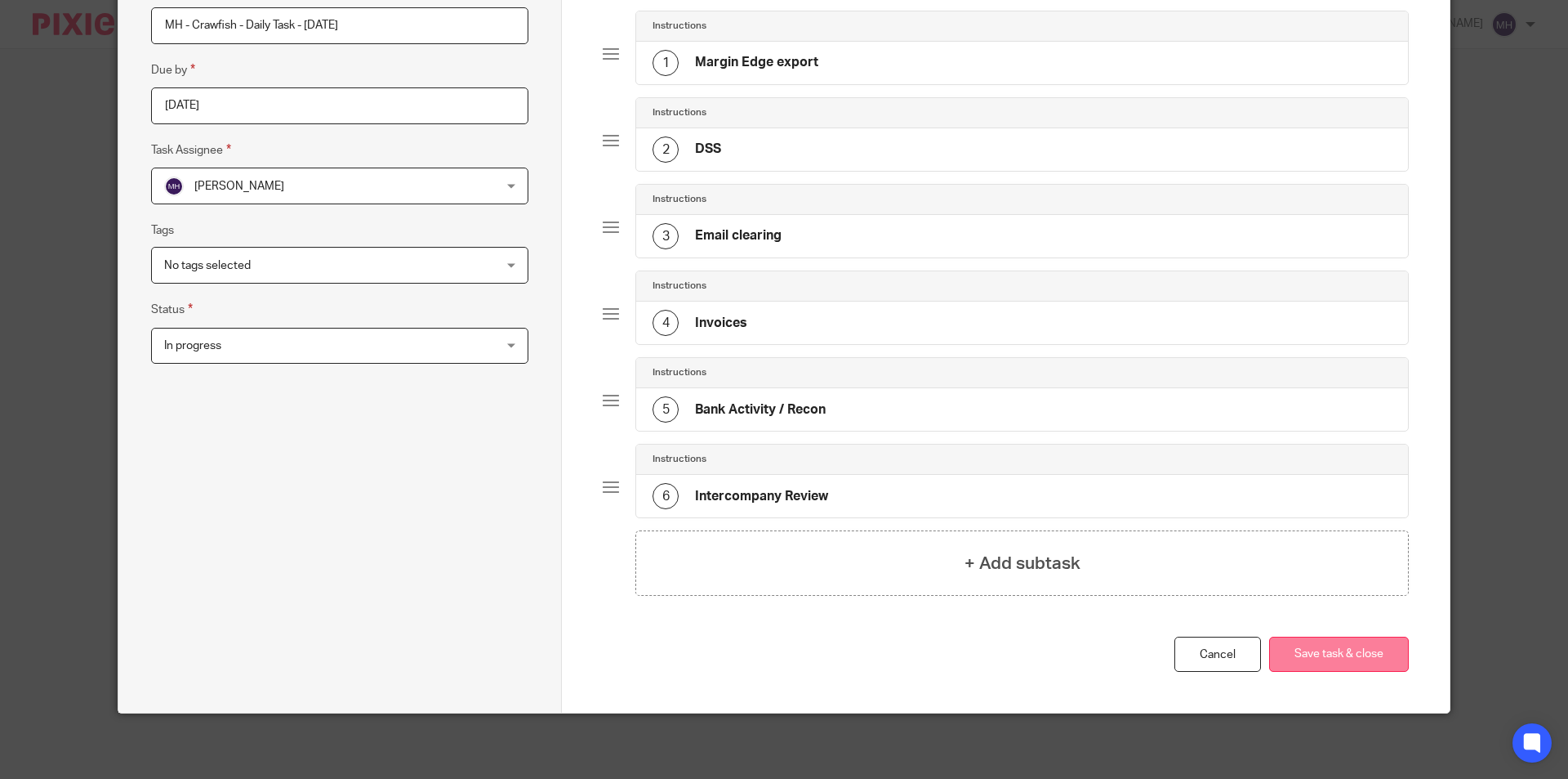
click at [1357, 656] on button "Save task & close" at bounding box center [1339, 654] width 139 height 35
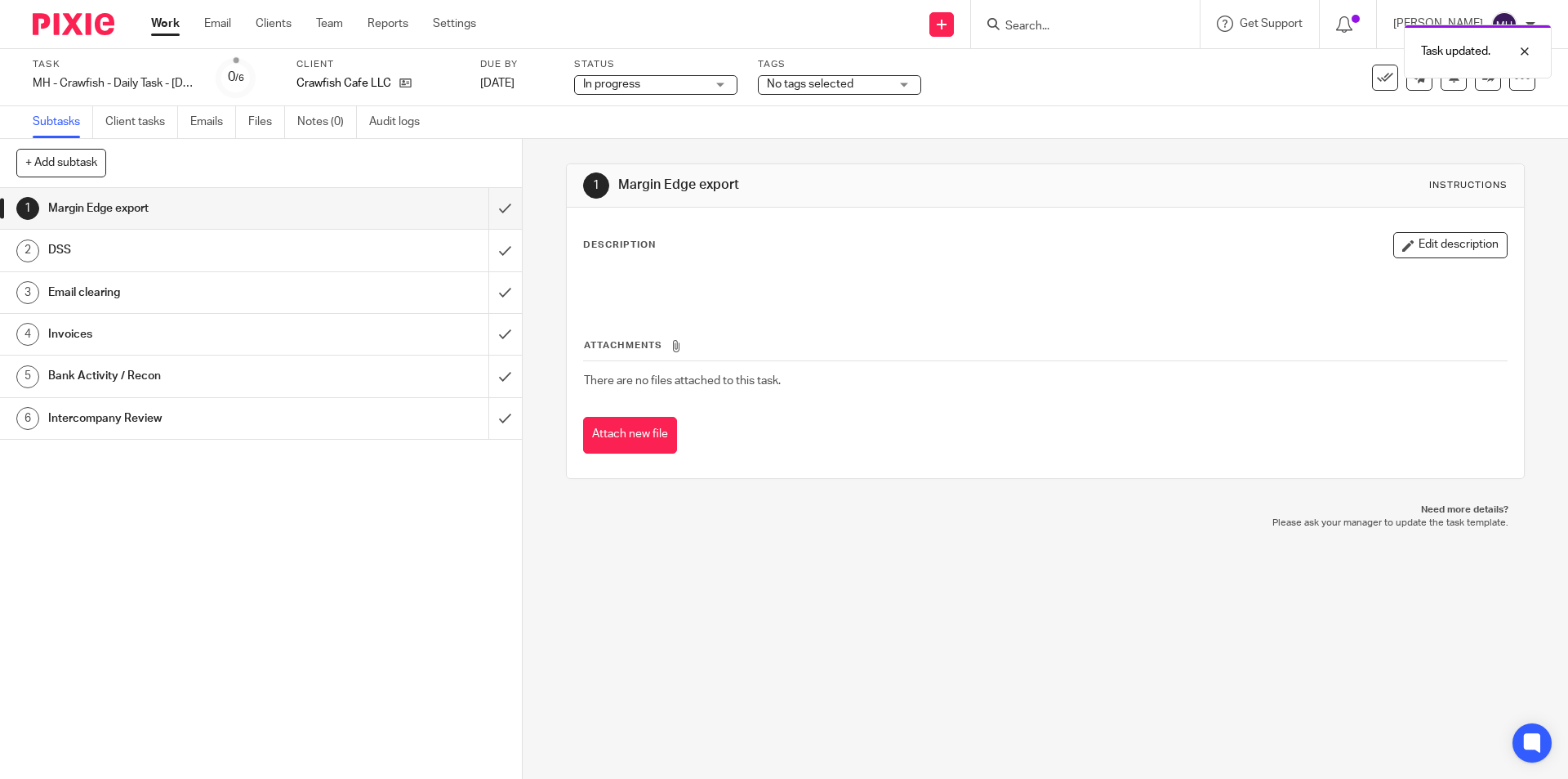
click at [784, 741] on div "1 Margin Edge export Instructions Description Edit description Attachments Ther…" at bounding box center [1045, 459] width 1045 height 640
click at [1274, 717] on div "1 Margin Edge export Instructions Description Edit description Attachments Ther…" at bounding box center [1045, 459] width 1045 height 640
click at [899, 664] on div "1 Margin Edge export Instructions Description Edit description Attachments Ther…" at bounding box center [1045, 459] width 1045 height 640
